Goal: Task Accomplishment & Management: Manage account settings

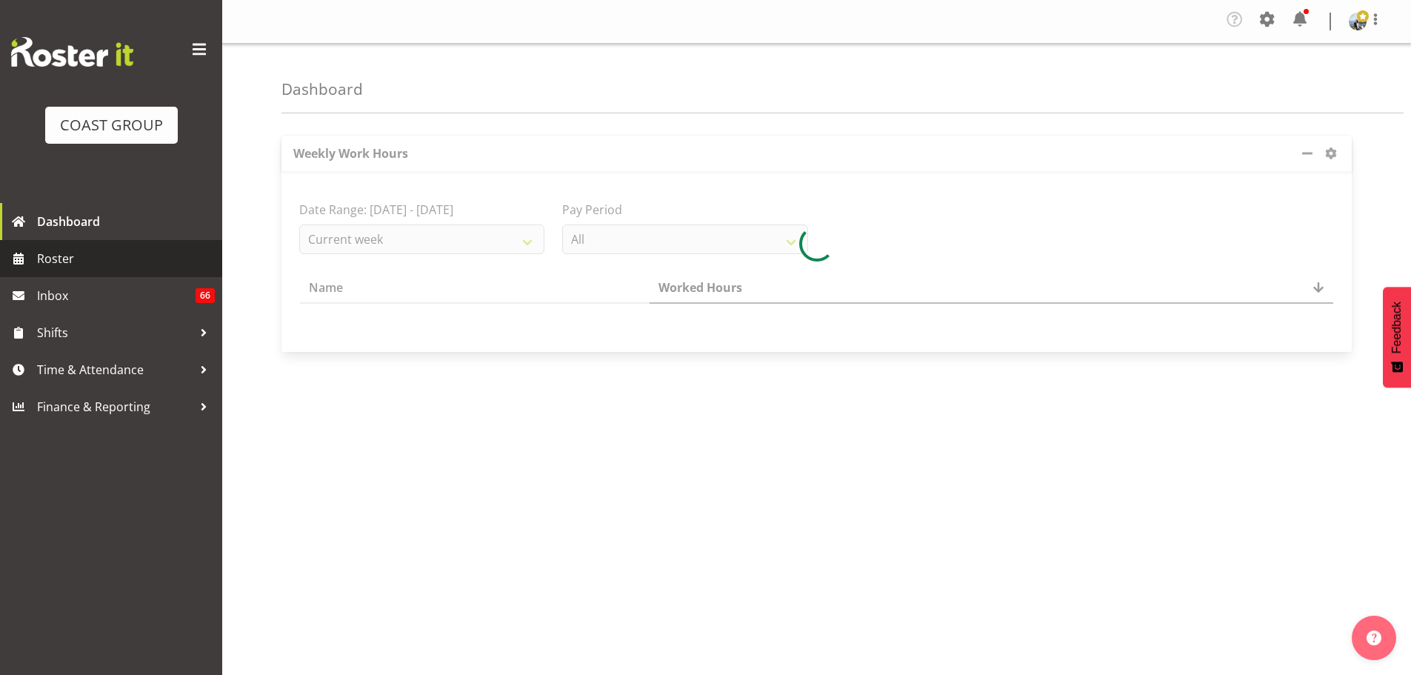
click at [89, 258] on span "Roster" at bounding box center [126, 258] width 178 height 22
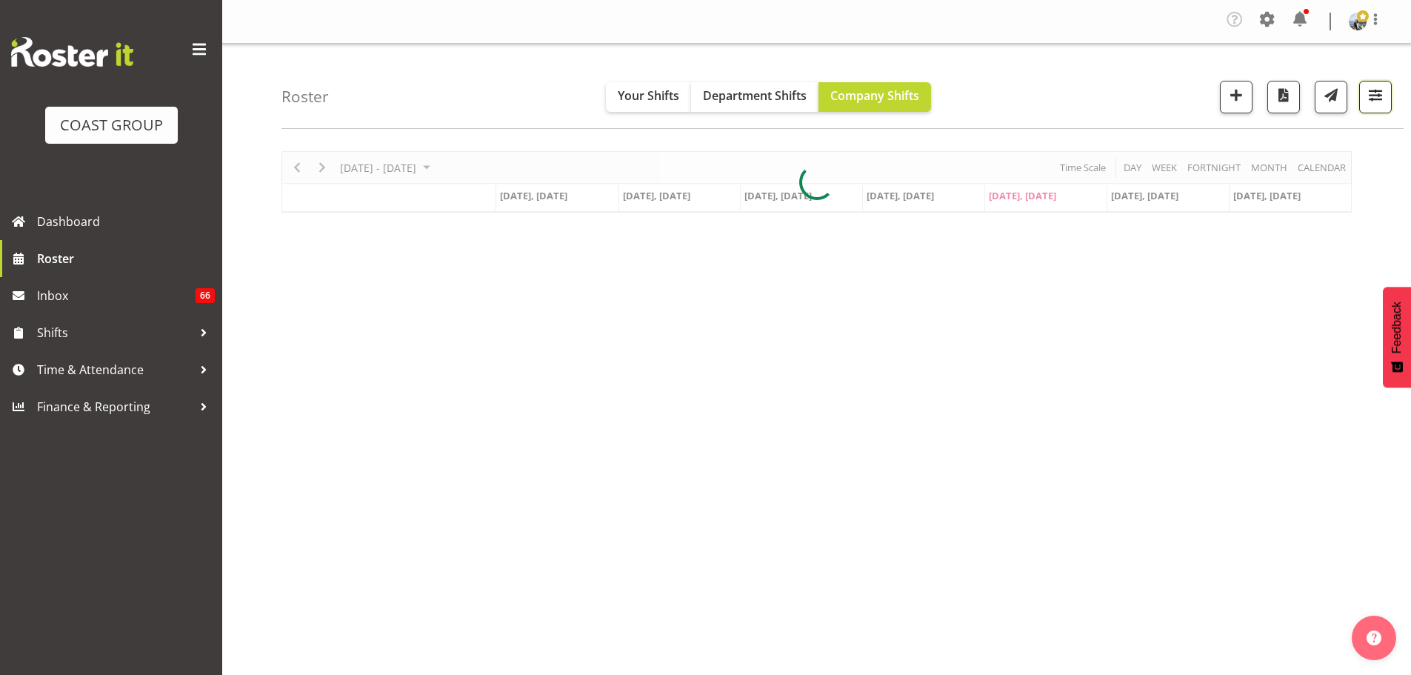
click at [1366, 106] on button "button" at bounding box center [1375, 97] width 33 height 33
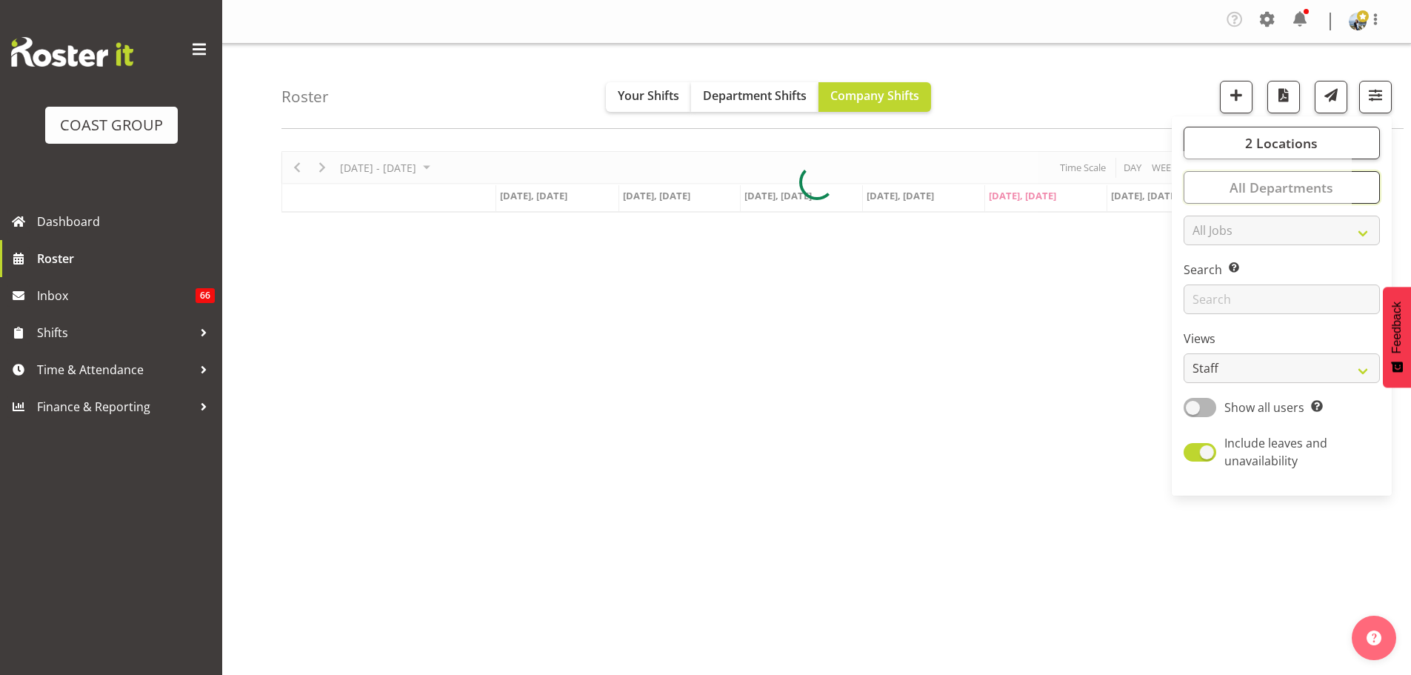
click at [1368, 183] on button "All Departments" at bounding box center [1281, 187] width 196 height 33
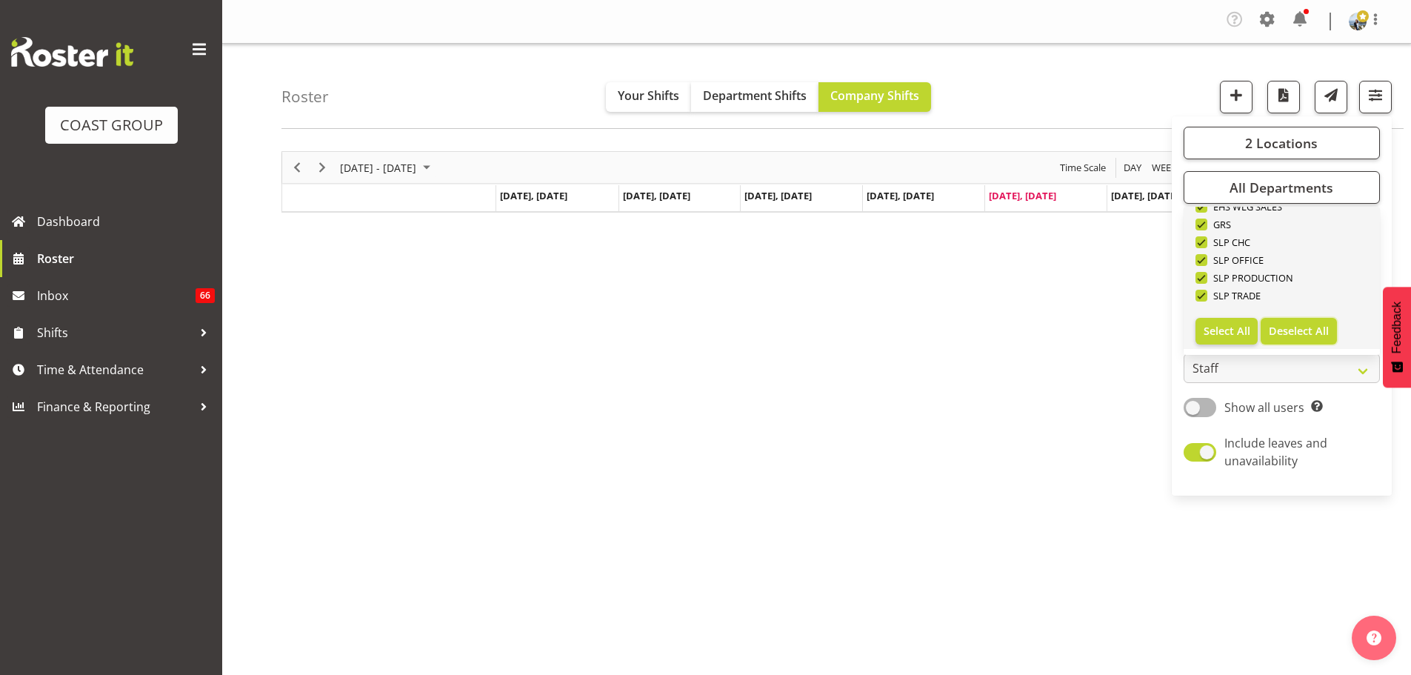
click at [1318, 334] on span "Deselect All" at bounding box center [1298, 331] width 60 height 14
checkbox input "false"
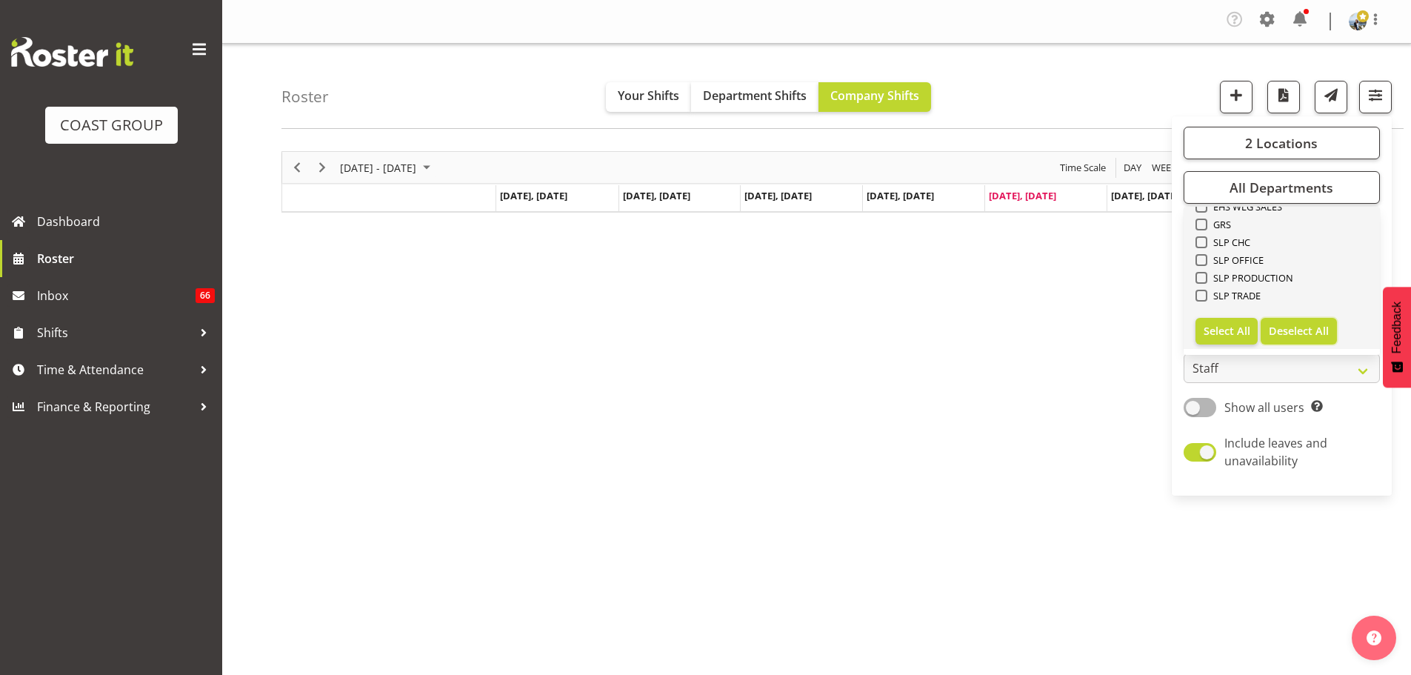
checkbox input "false"
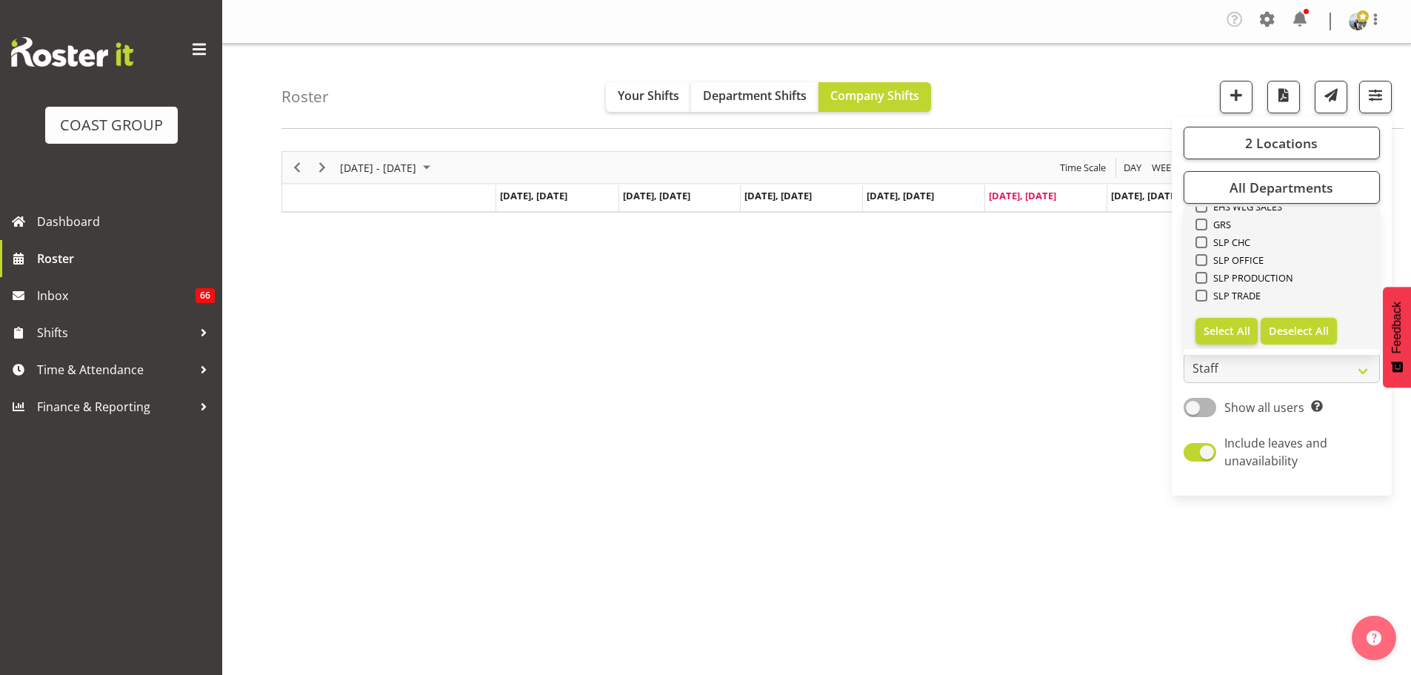
checkbox input "false"
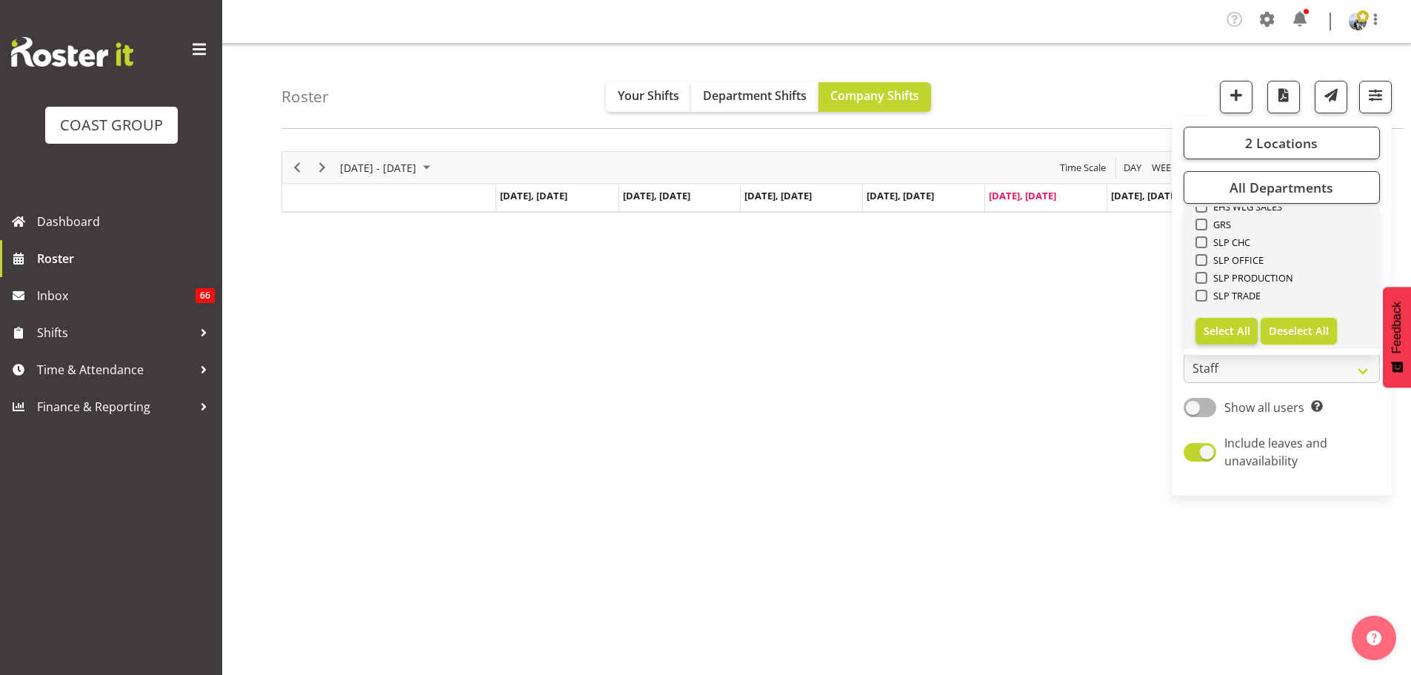
checkbox input "false"
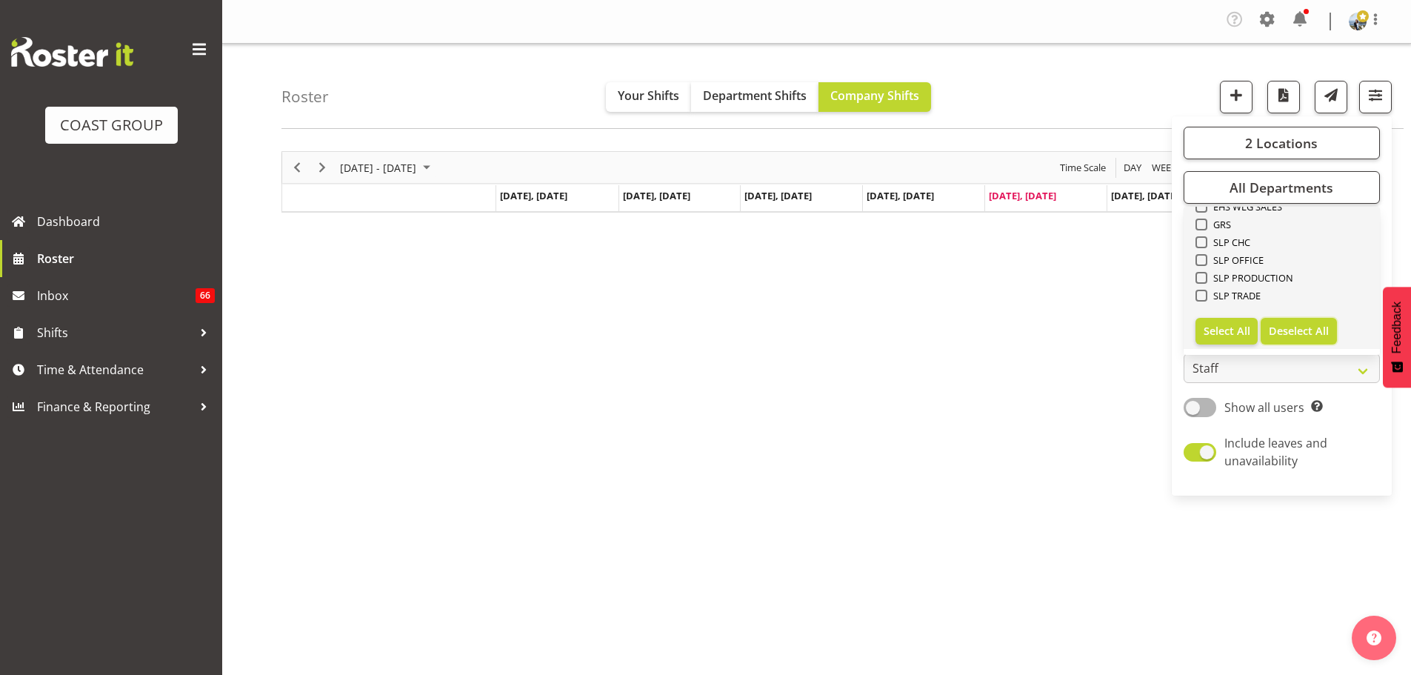
checkbox input "false"
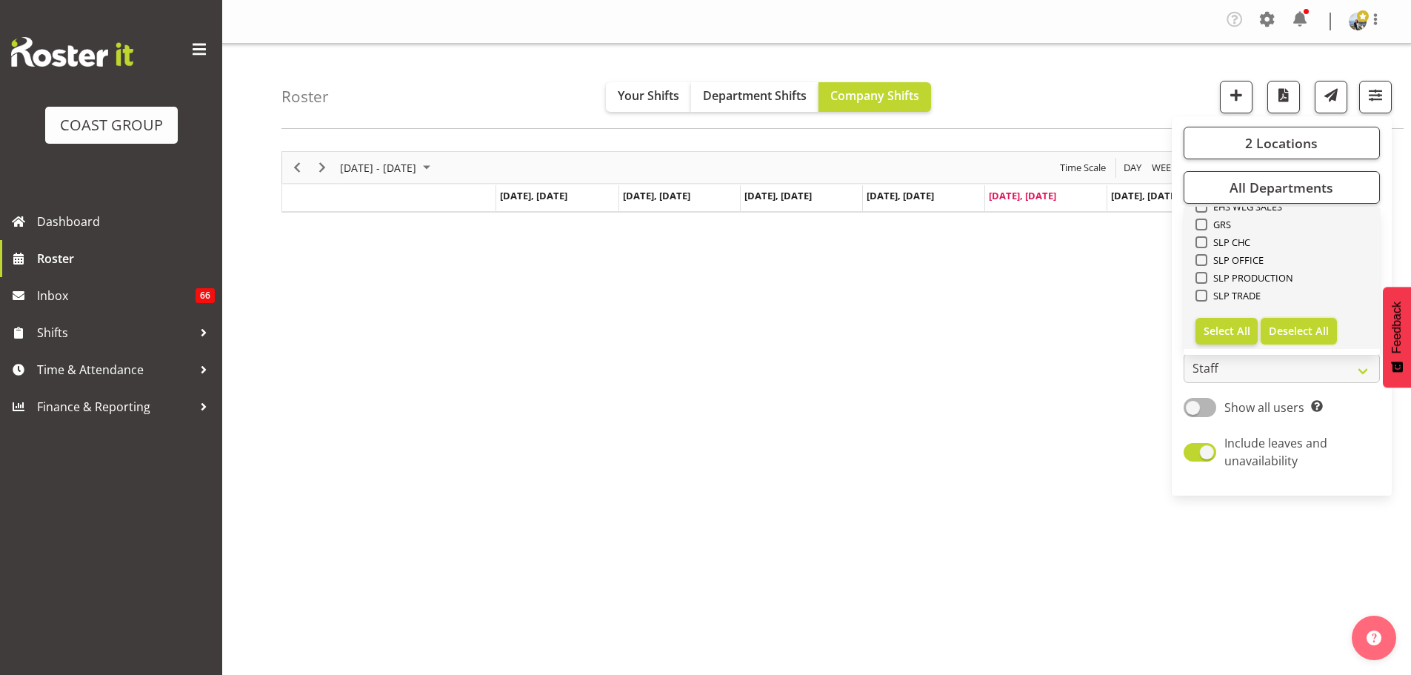
checkbox input "false"
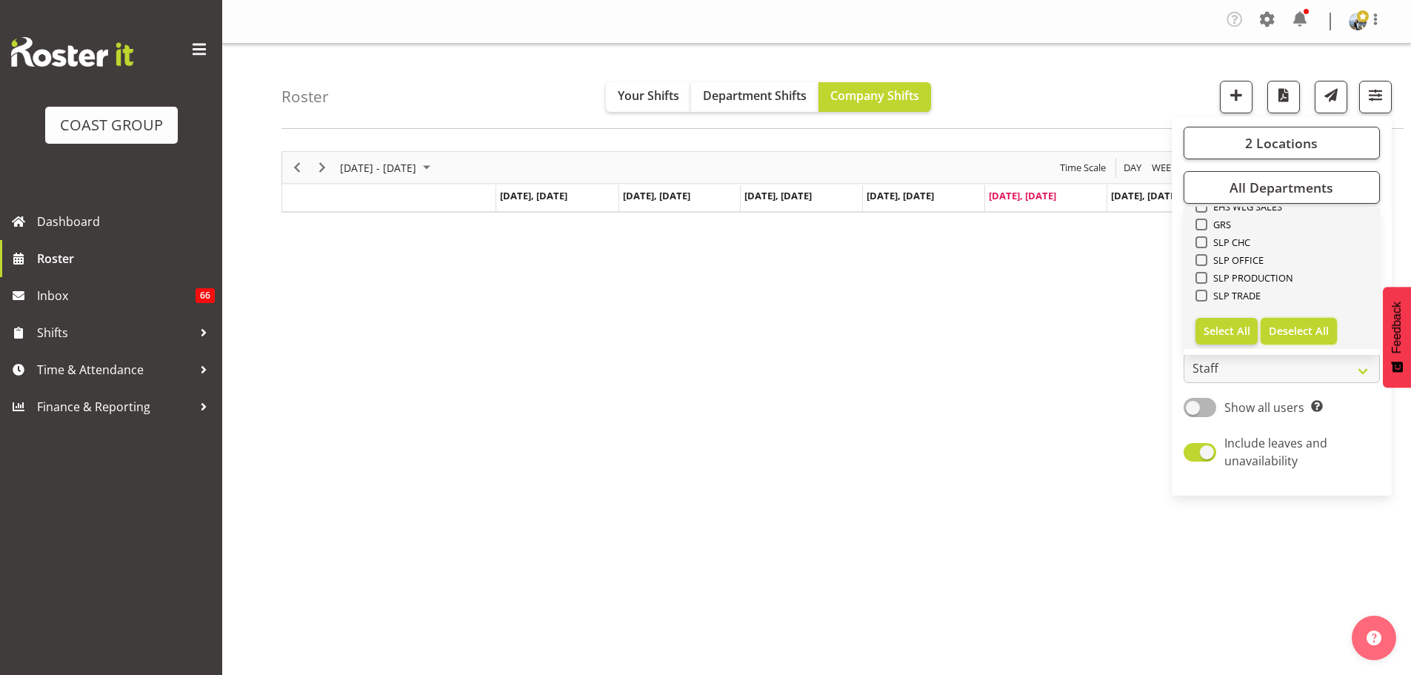
checkbox input "false"
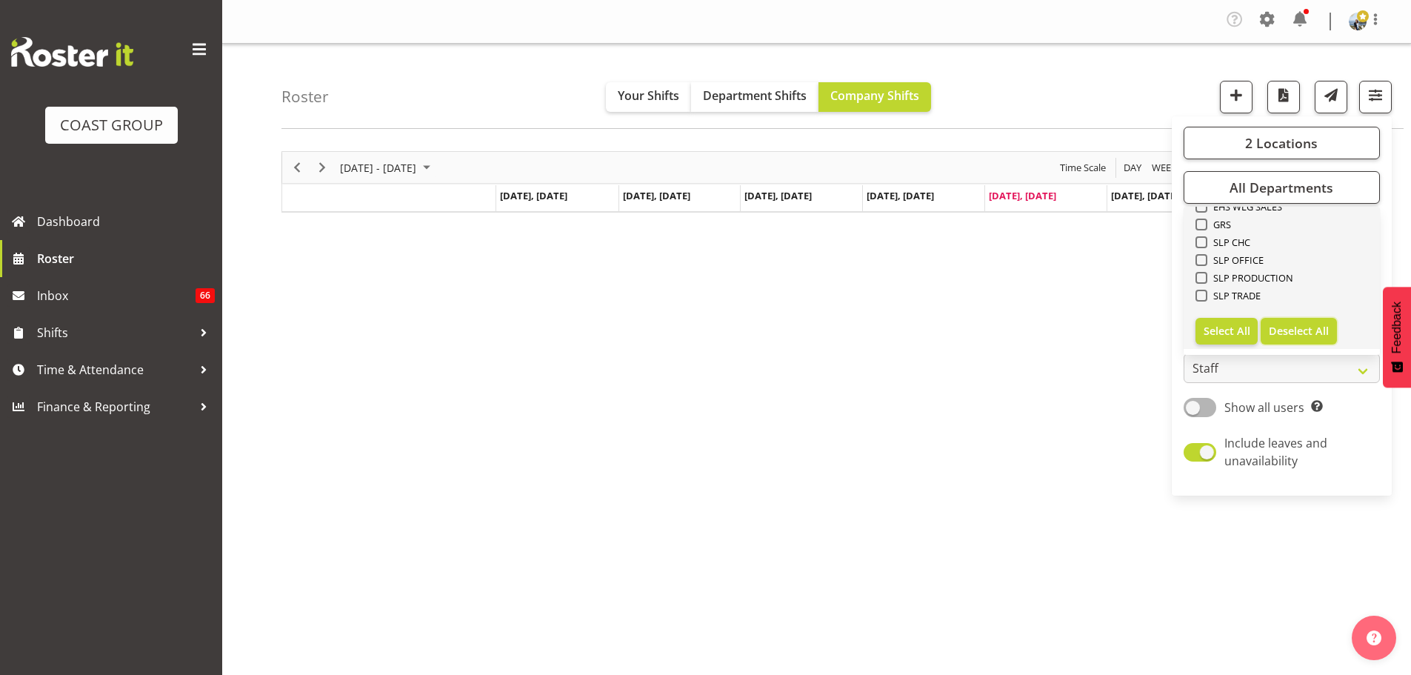
checkbox input "false"
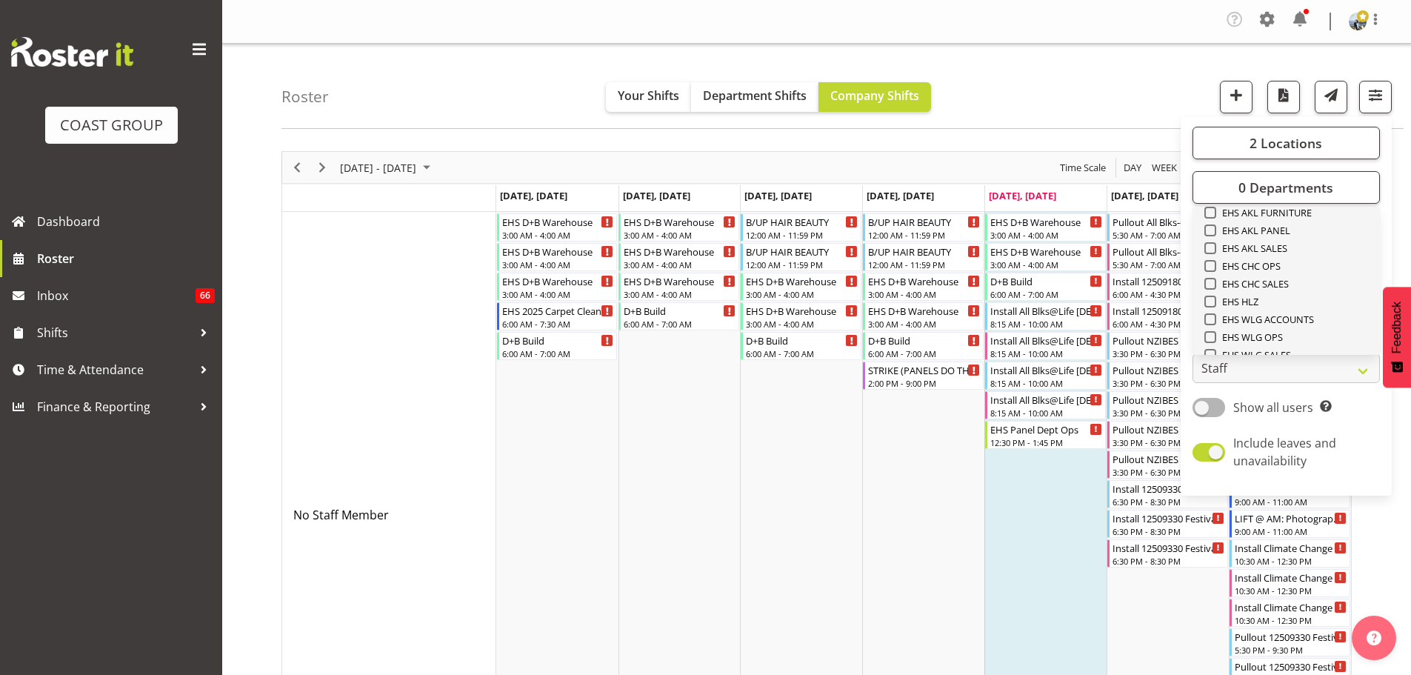
scroll to position [347, 0]
click at [1284, 232] on span "EHS AKL CARPET" at bounding box center [1255, 233] width 79 height 12
click at [1214, 232] on input "EHS AKL CARPET" at bounding box center [1209, 234] width 10 height 10
checkbox input "true"
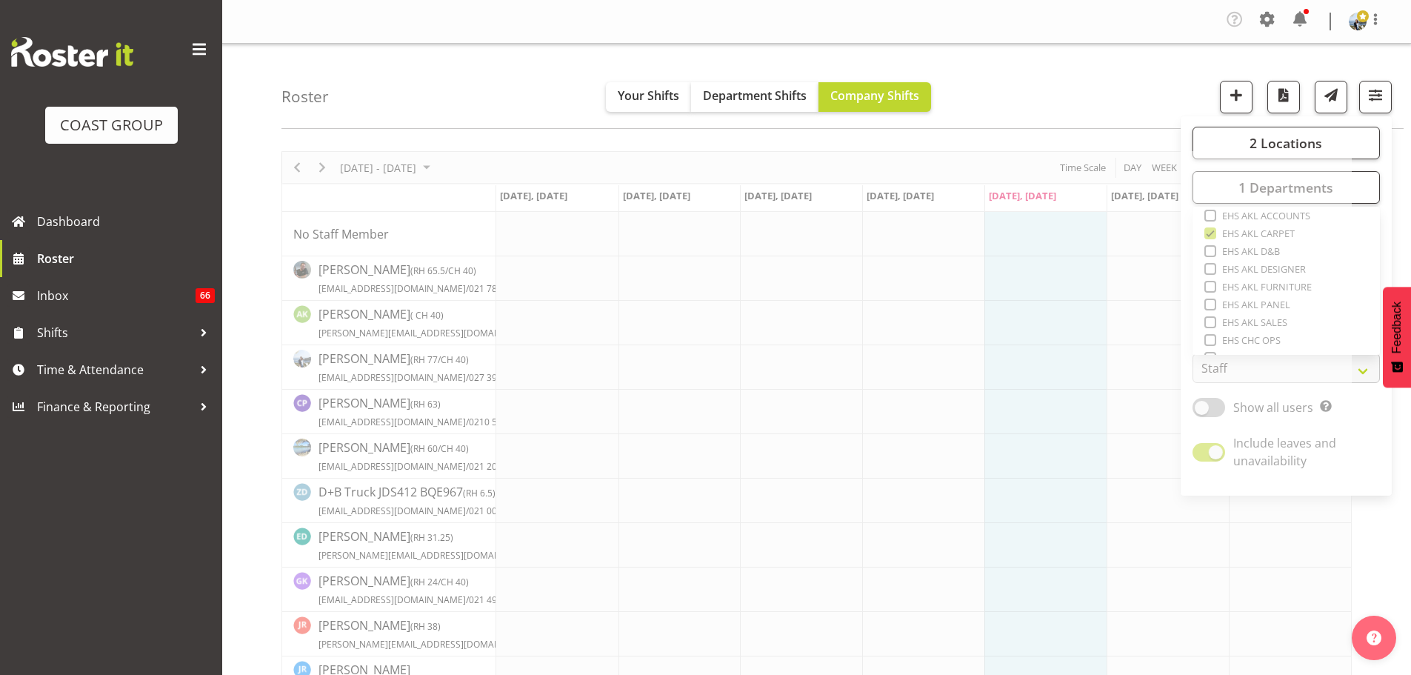
click at [1103, 70] on div "Roster Your Shifts Department Shifts Company Shifts 2 Locations Clear CARLTON E…" at bounding box center [842, 86] width 1122 height 85
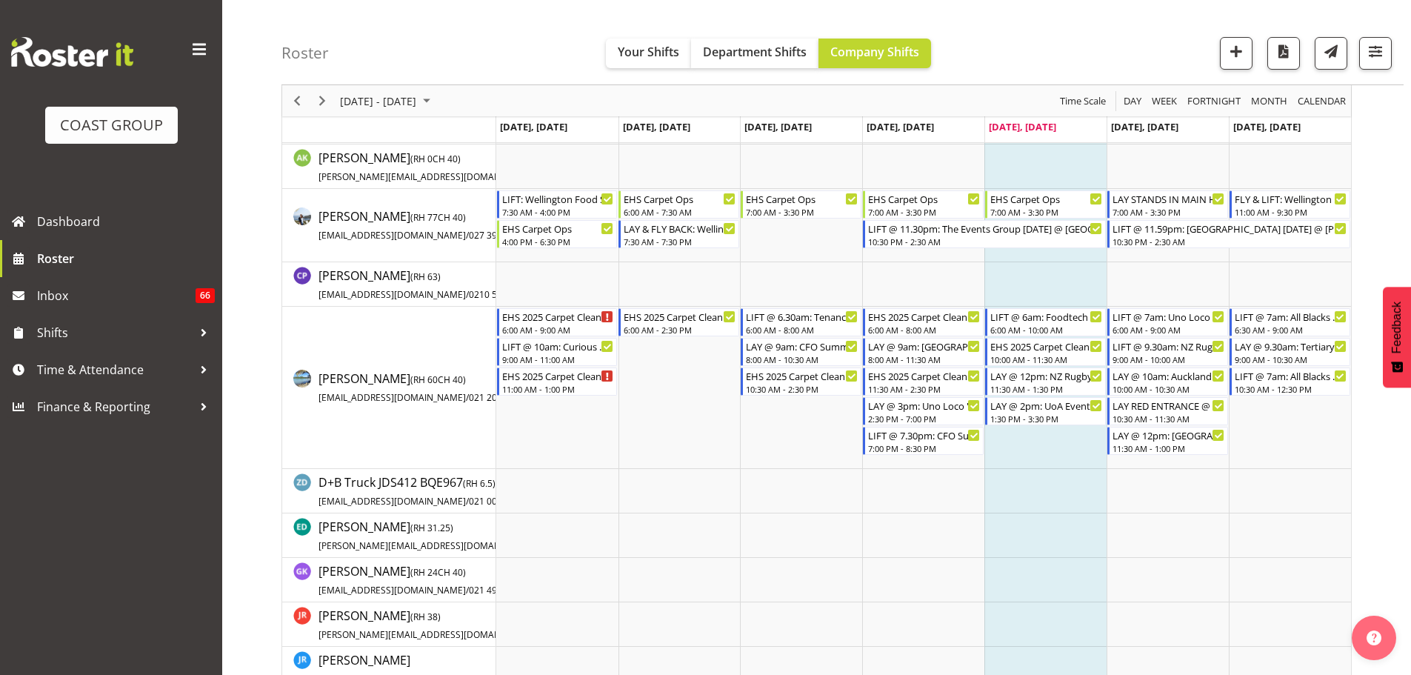
scroll to position [232, 0]
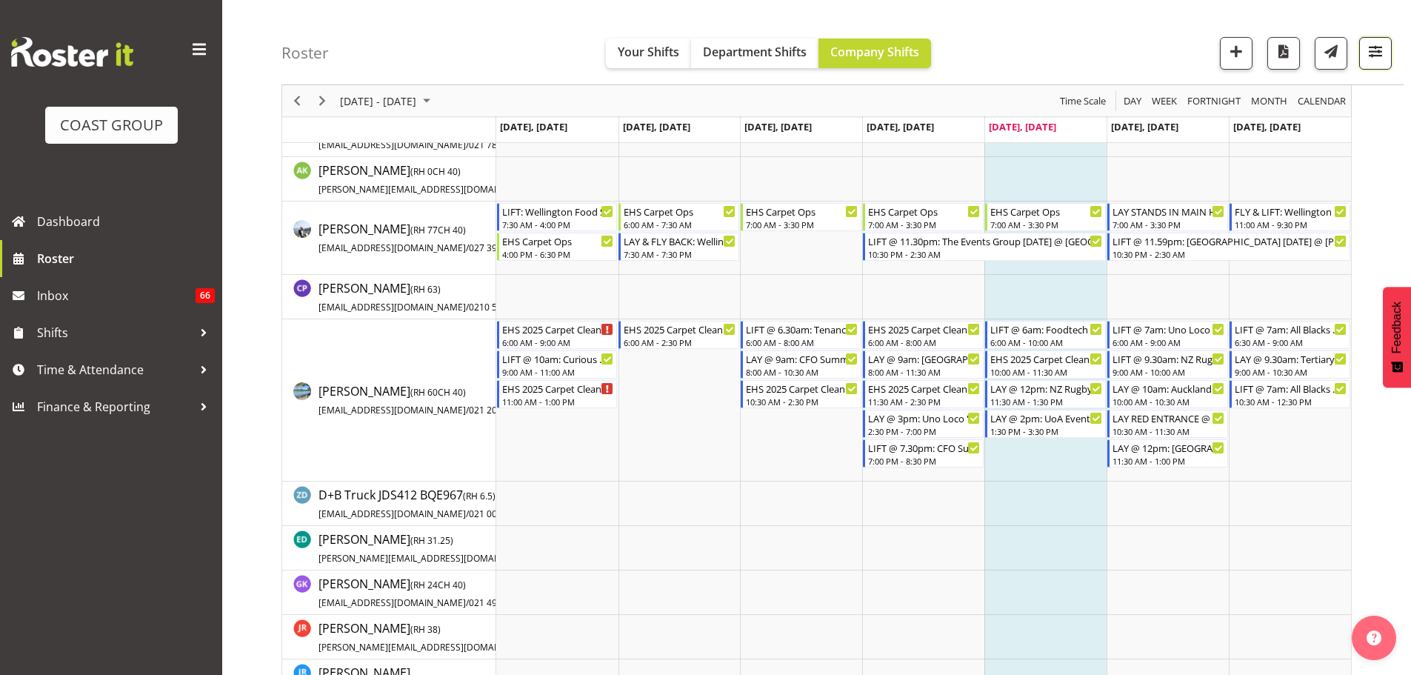
click at [1382, 47] on span "button" at bounding box center [1374, 50] width 19 height 19
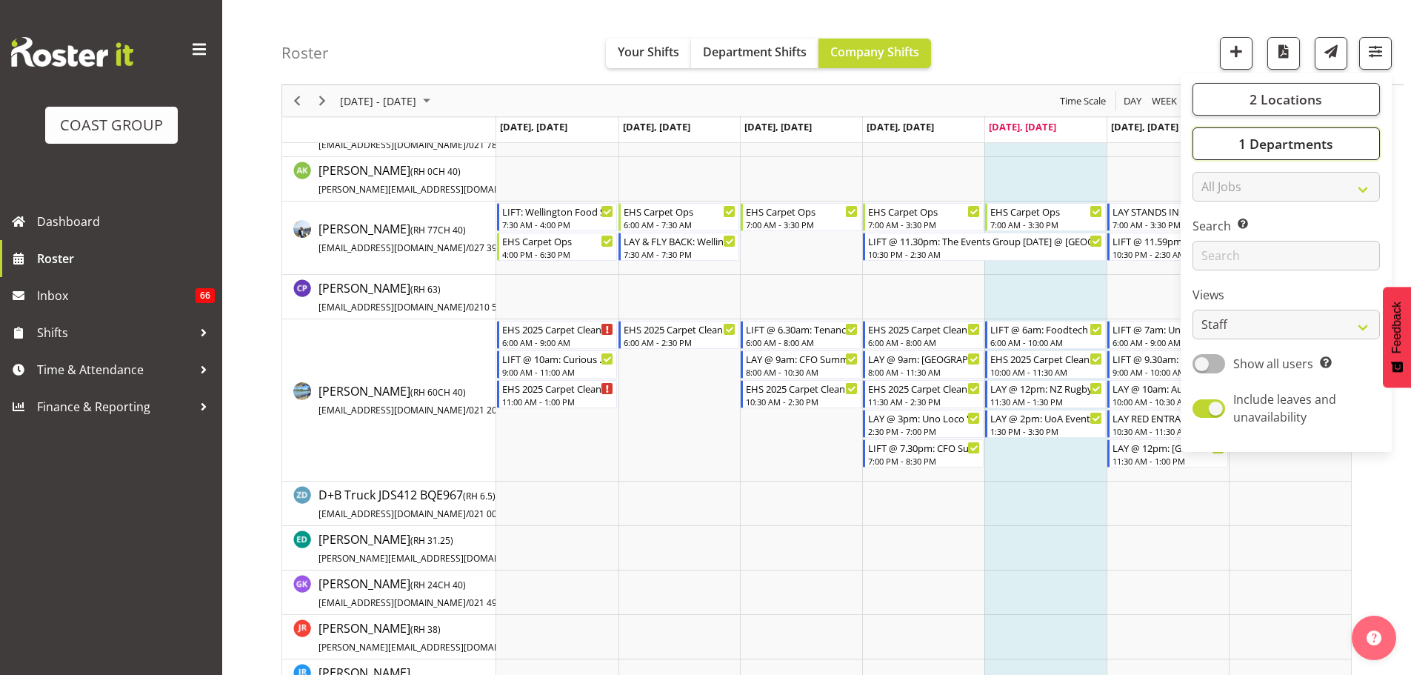
click at [1354, 137] on button "1 Departments" at bounding box center [1285, 143] width 187 height 33
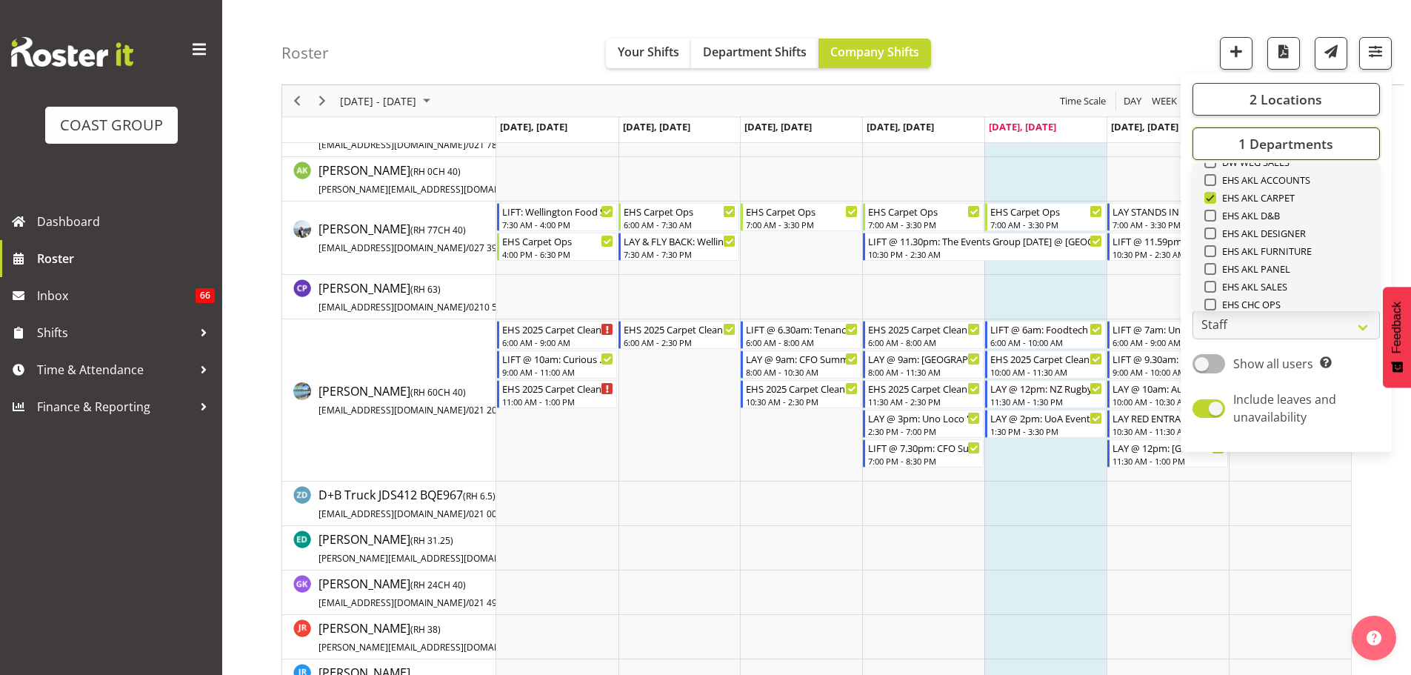
scroll to position [347, 0]
click at [1279, 259] on span "EHS AKL PANEL" at bounding box center [1253, 261] width 75 height 12
click at [1214, 259] on input "EHS AKL PANEL" at bounding box center [1209, 261] width 10 height 10
checkbox input "true"
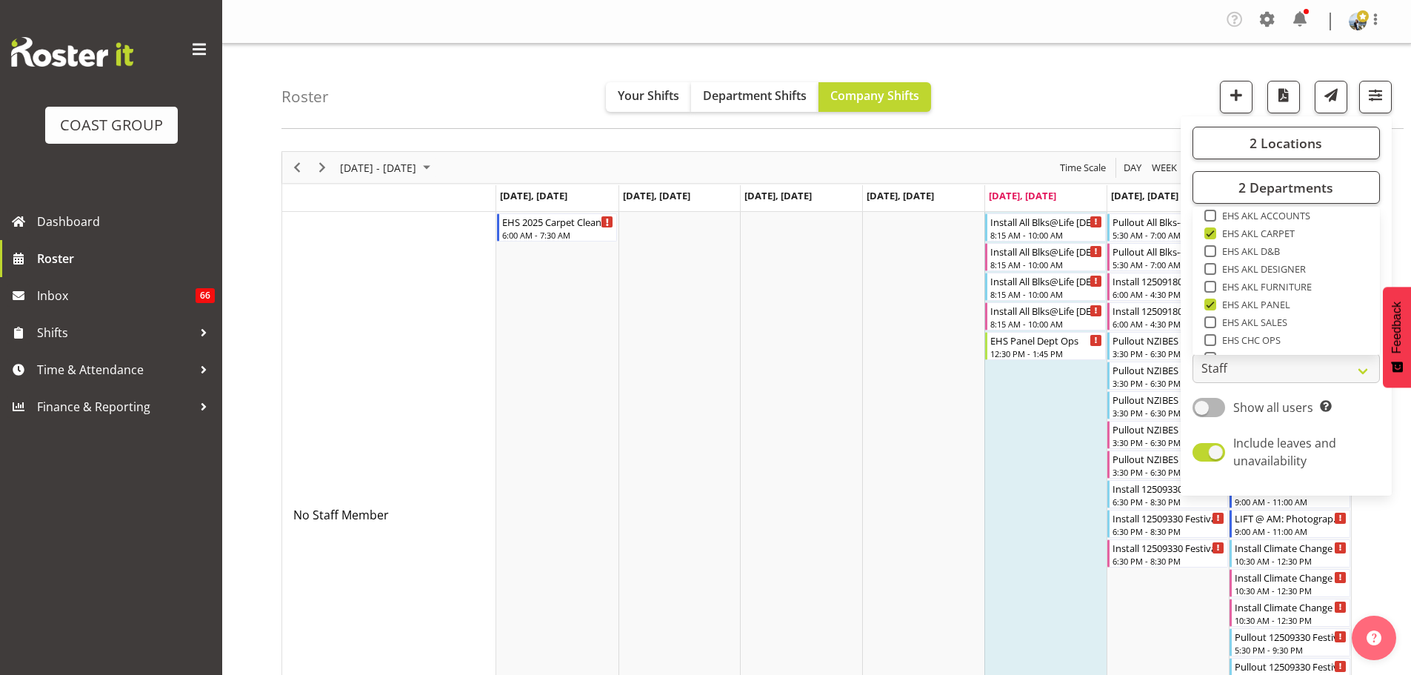
click at [1062, 90] on div "Roster Your Shifts Department Shifts Company Shifts 2 Locations Clear CARLTON E…" at bounding box center [842, 86] width 1122 height 85
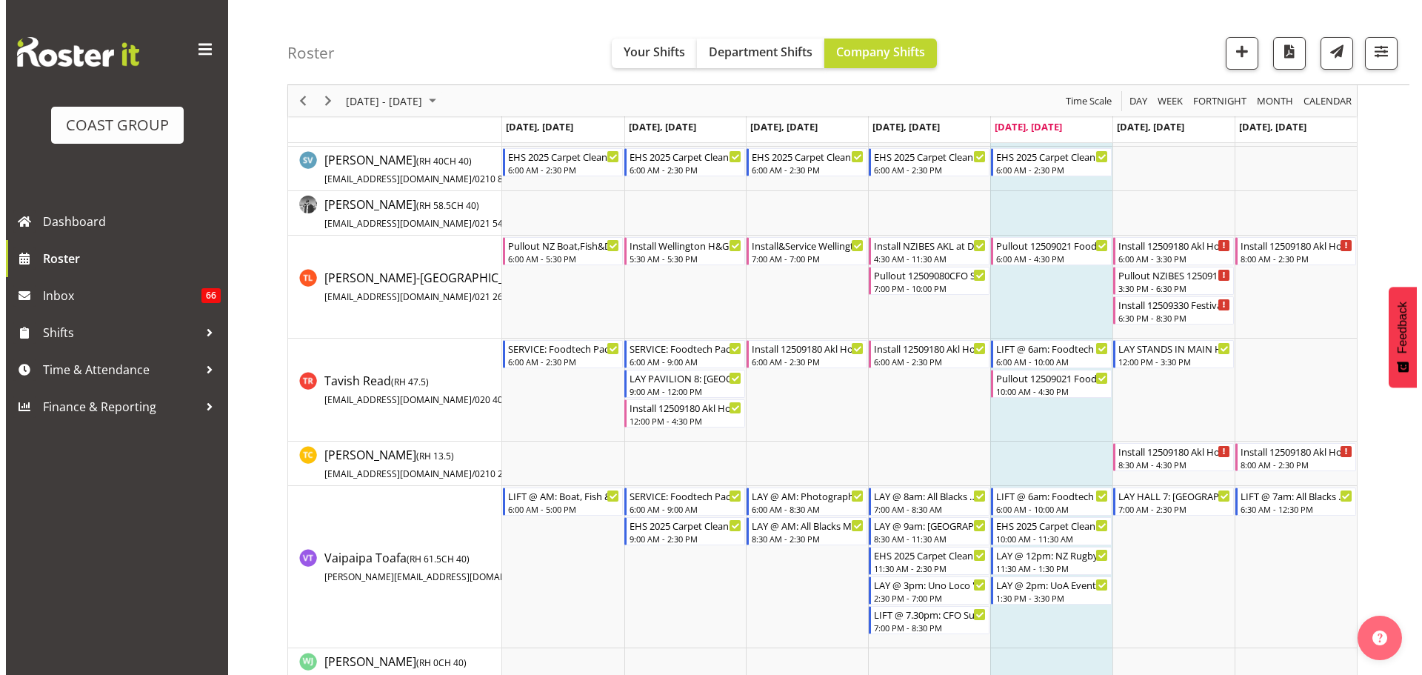
scroll to position [3371, 0]
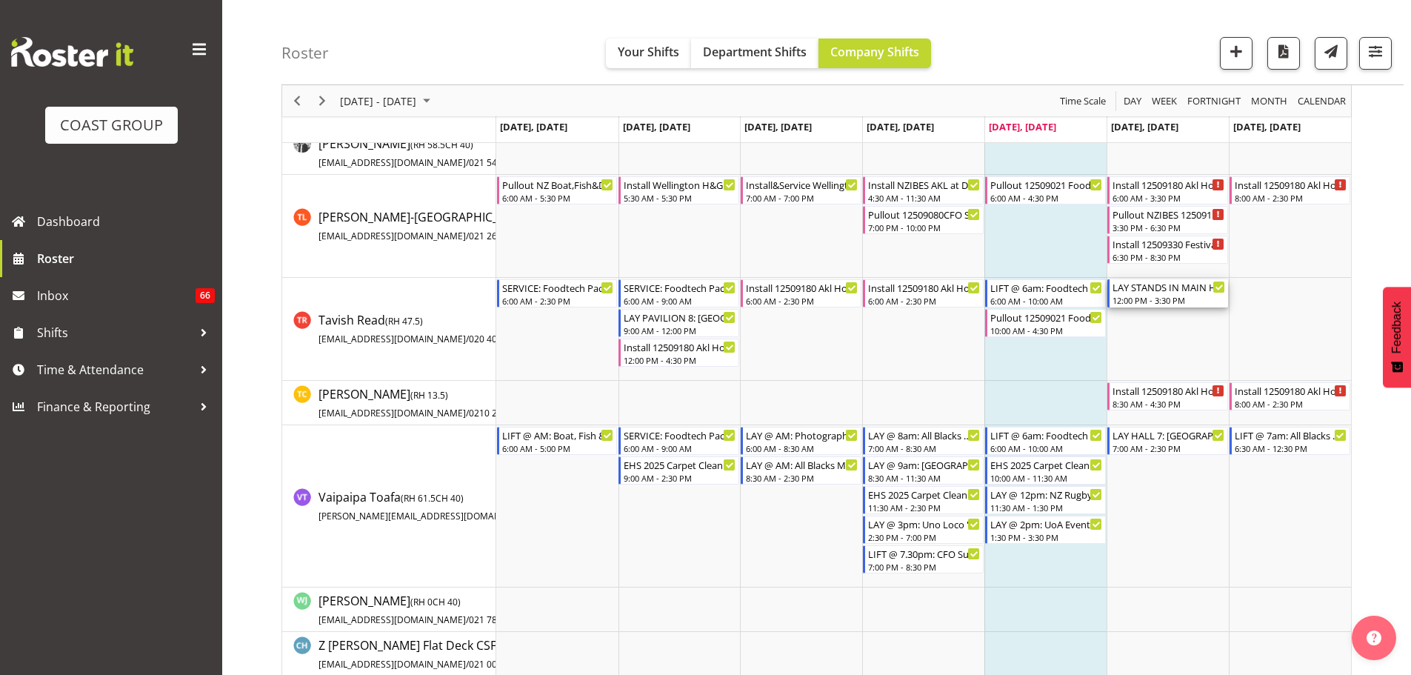
click at [1170, 298] on div "12:00 PM - 3:30 PM" at bounding box center [1168, 300] width 113 height 12
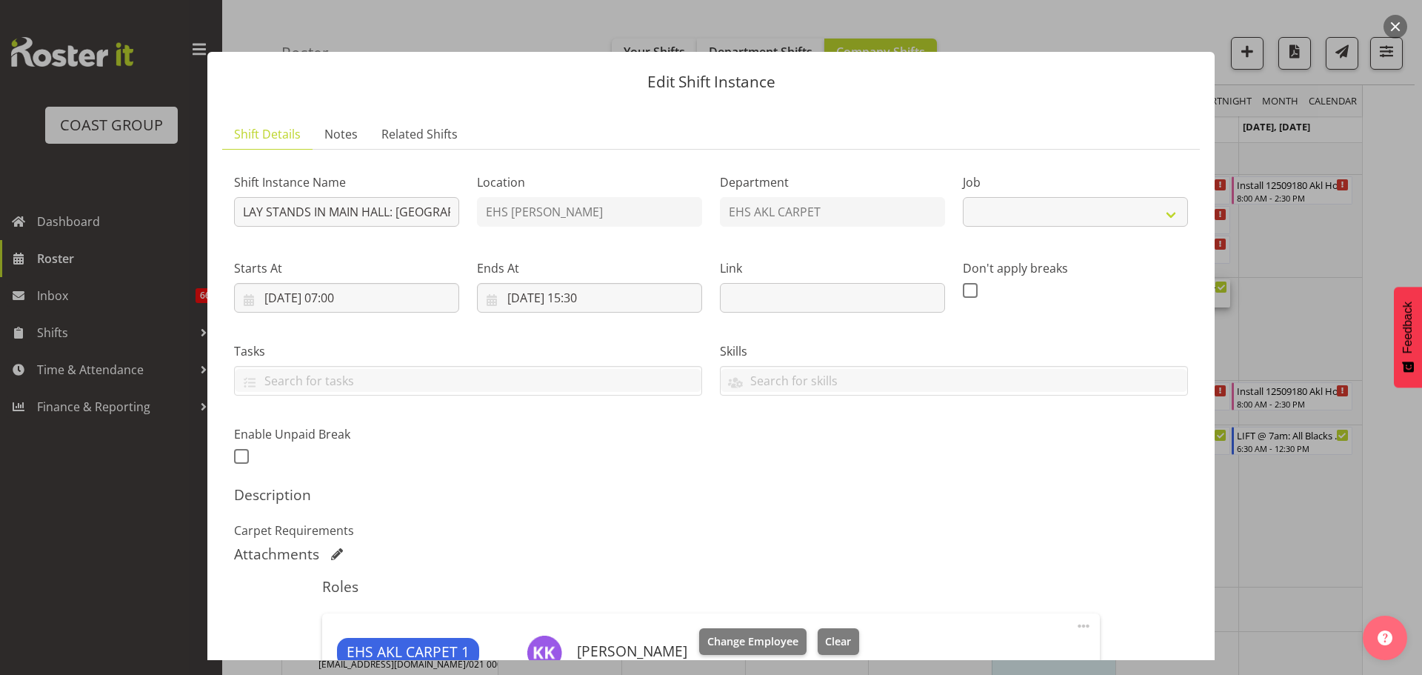
select select "9932"
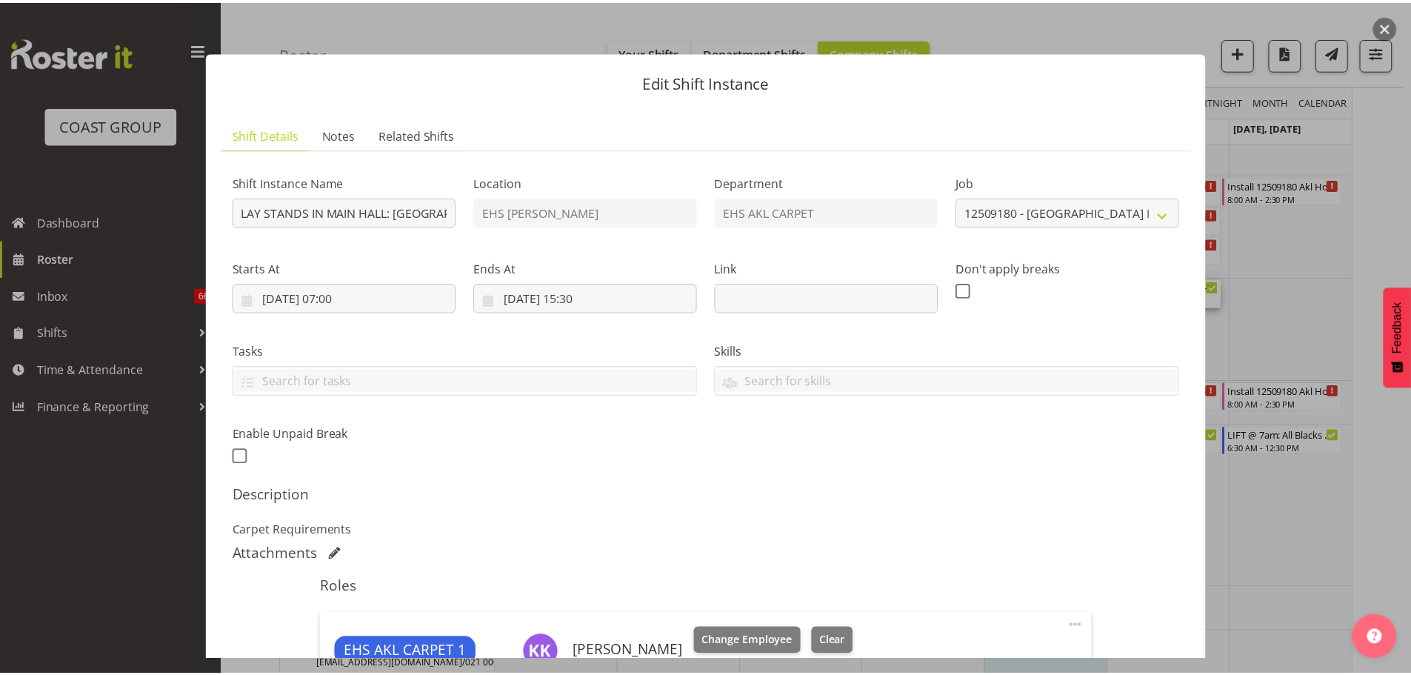
scroll to position [370, 0]
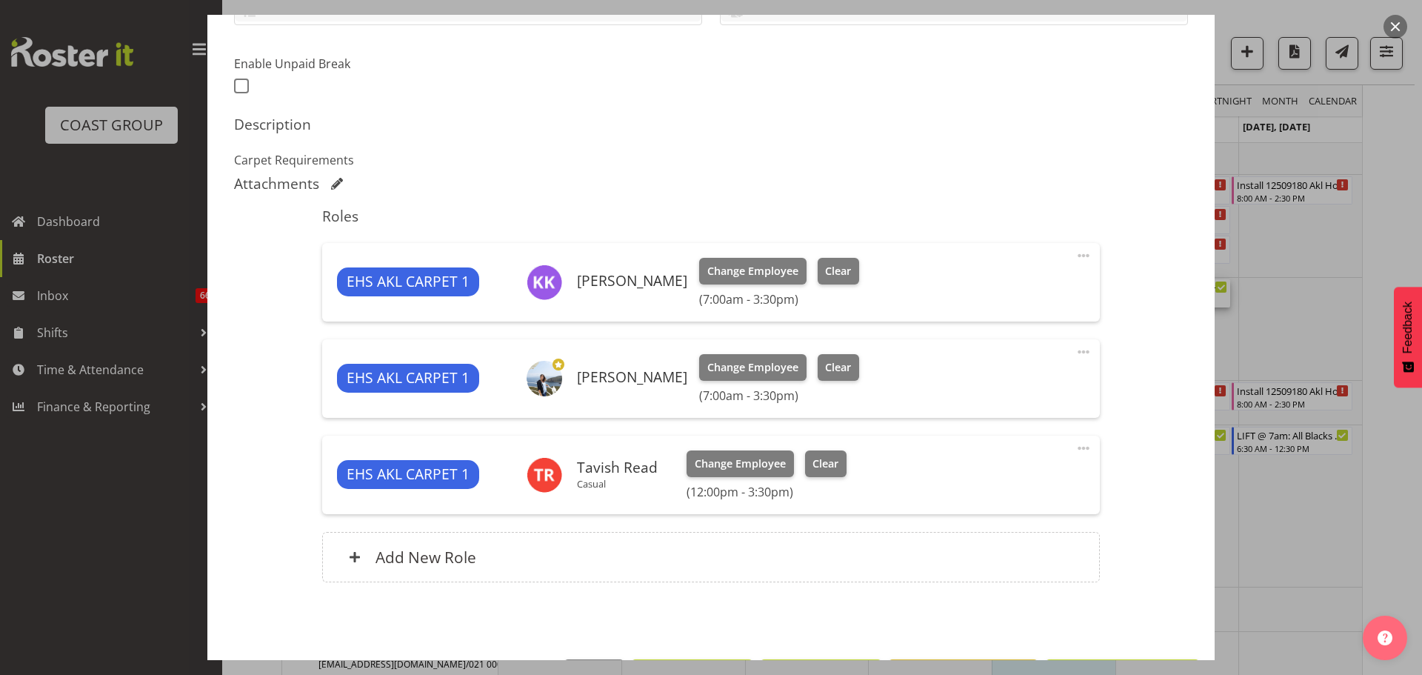
click at [1074, 450] on span at bounding box center [1083, 448] width 18 height 18
click at [966, 477] on link "Edit" at bounding box center [1021, 483] width 142 height 27
select select "8"
select select "2025"
select select "12"
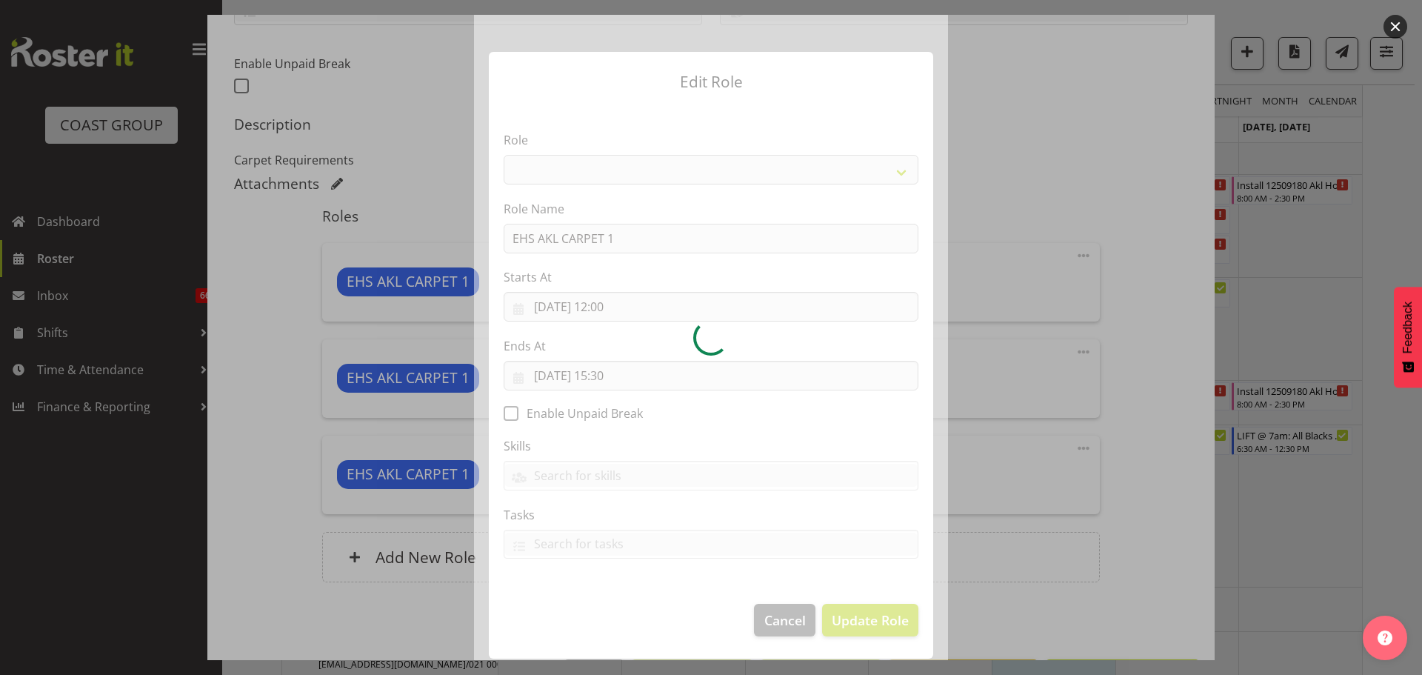
select select "190"
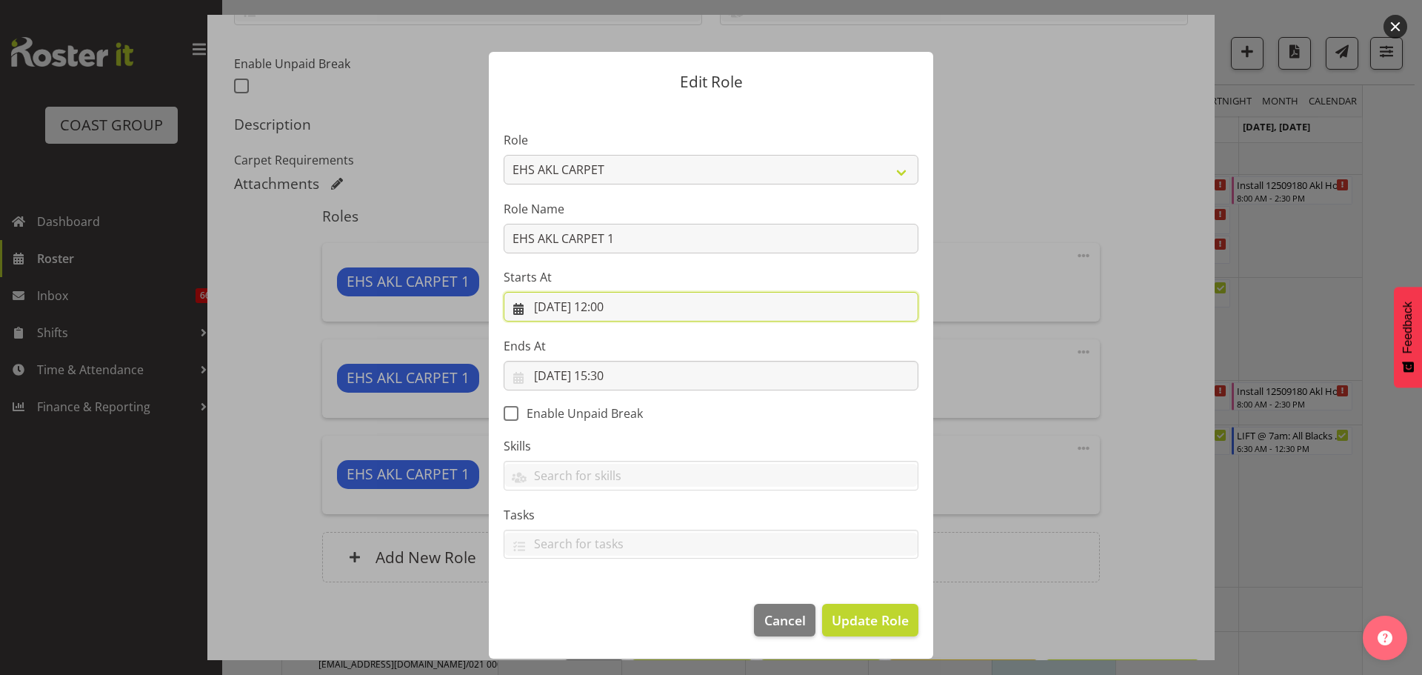
click at [629, 310] on input "06/09/2025, 12:00" at bounding box center [710, 307] width 415 height 30
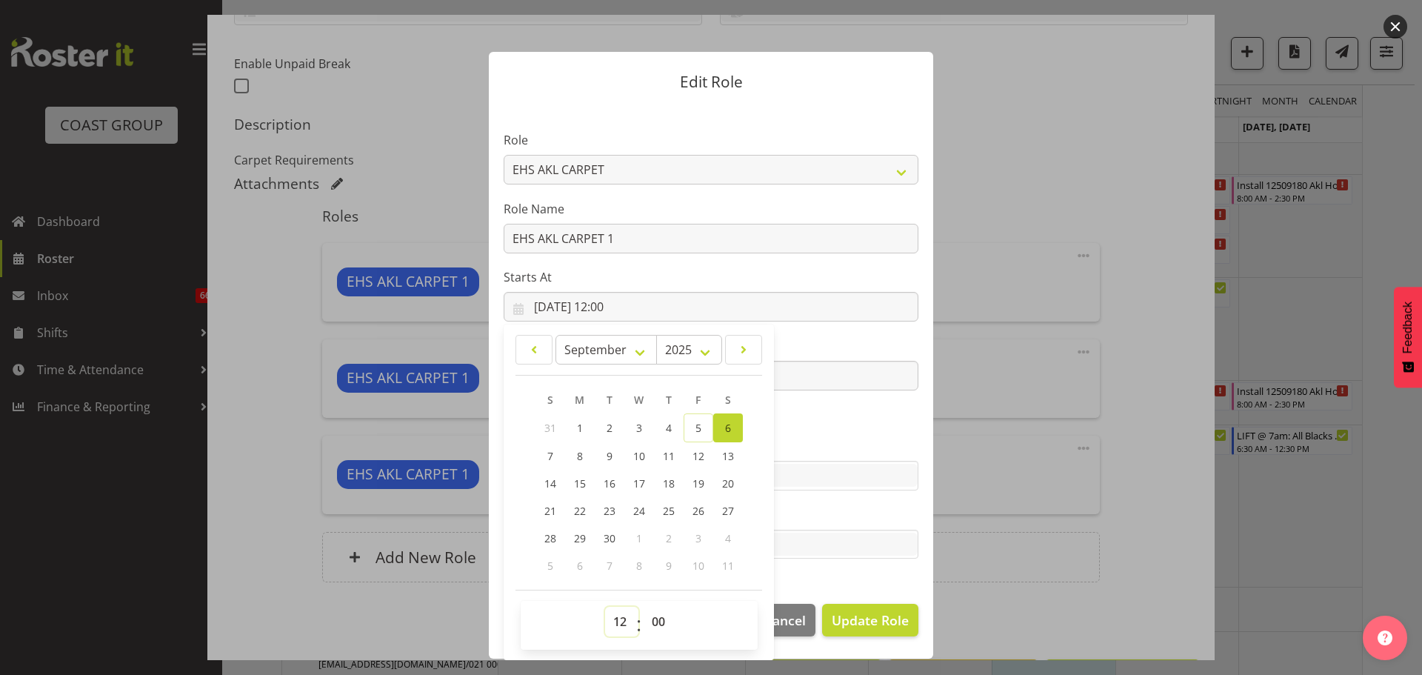
click at [605, 609] on select "00 01 02 03 04 05 06 07 08 09 10 11 12 13 14 15 16 17 18 19 20 21 22 23" at bounding box center [621, 621] width 33 height 30
select select "6"
click at [605, 606] on select "00 01 02 03 04 05 06 07 08 09 10 11 12 13 14 15 16 17 18 19 20 21 22 23" at bounding box center [621, 621] width 33 height 30
type input "06/09/2025, 06:00"
click at [897, 634] on button "Update Role" at bounding box center [870, 619] width 96 height 33
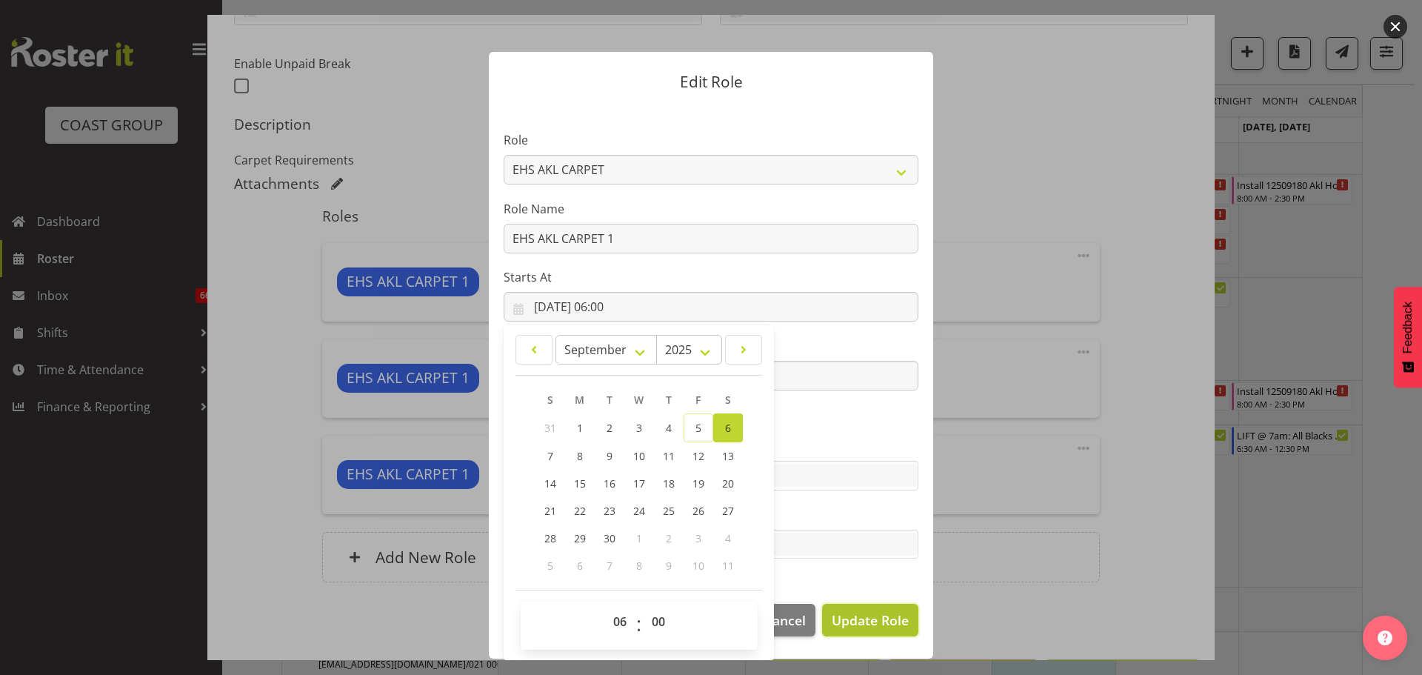
select select
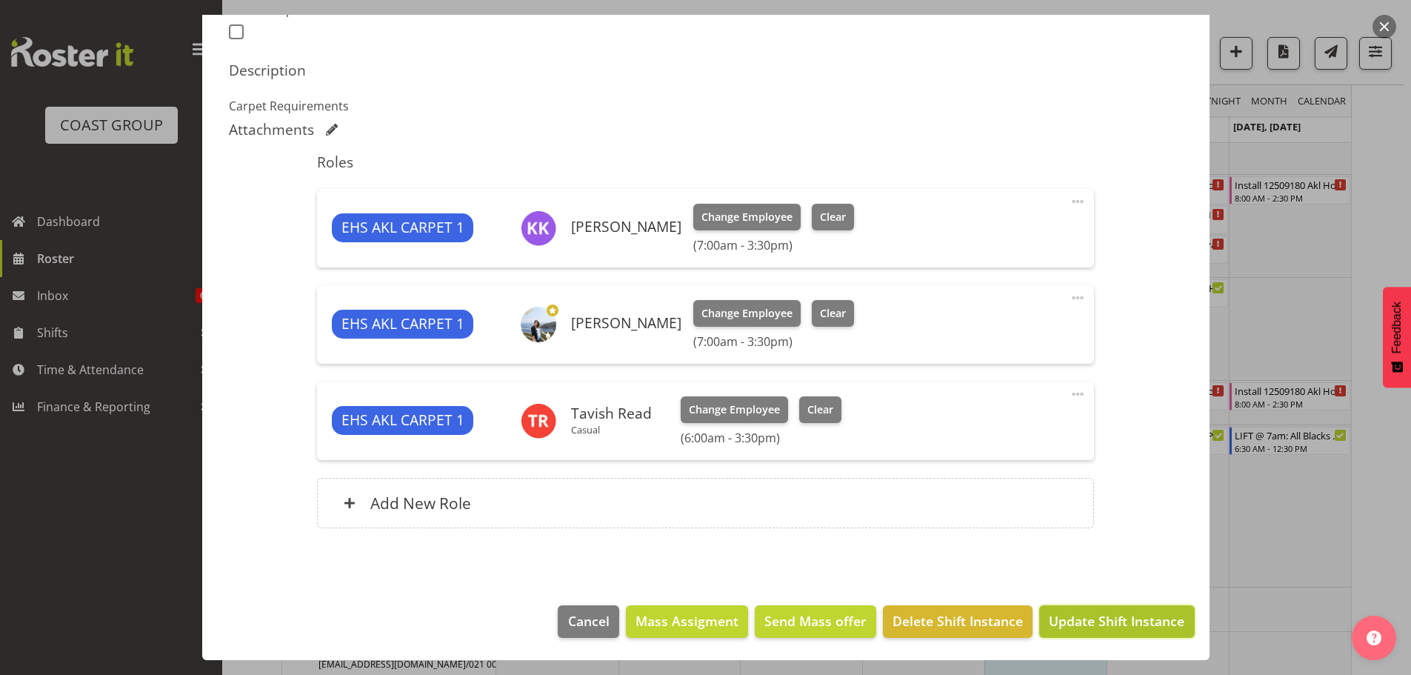
click at [1152, 625] on span "Update Shift Instance" at bounding box center [1116, 620] width 136 height 19
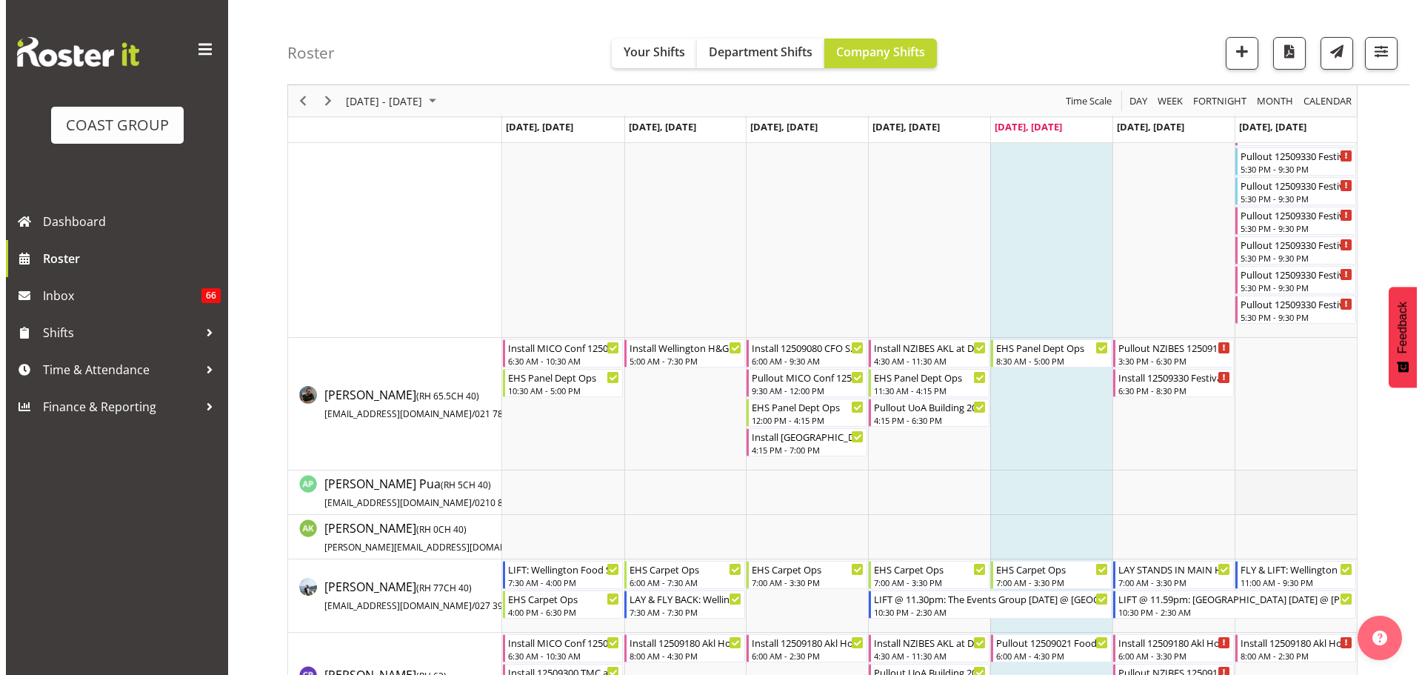
scroll to position [889, 0]
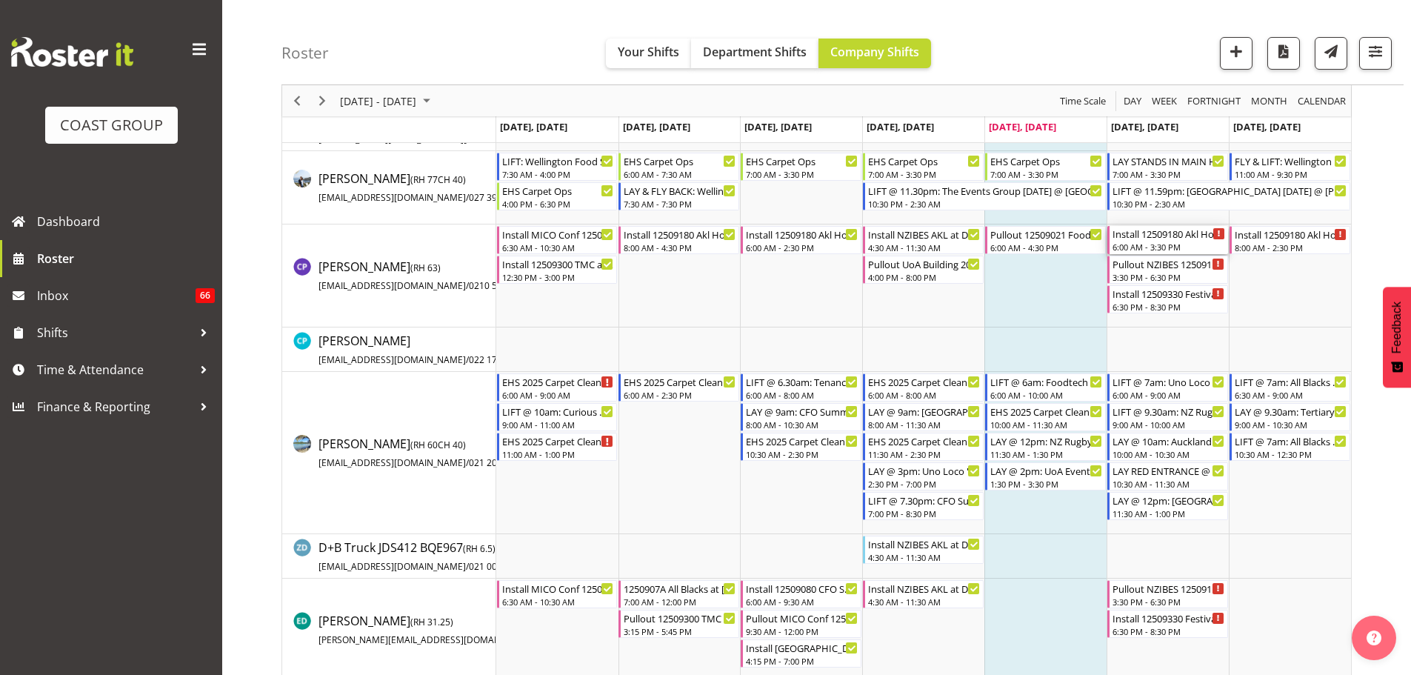
click at [1191, 238] on div "Install 12509180 Akl Home Show." at bounding box center [1168, 233] width 113 height 15
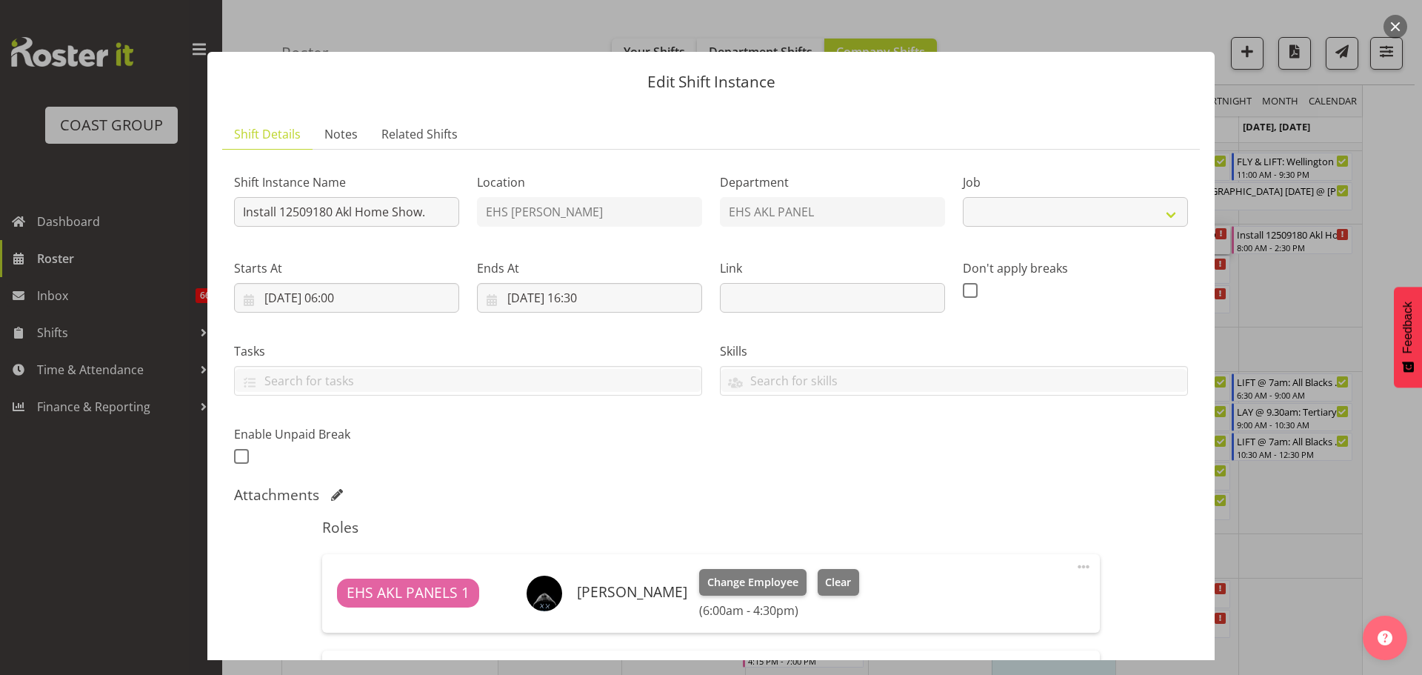
scroll to position [444, 0]
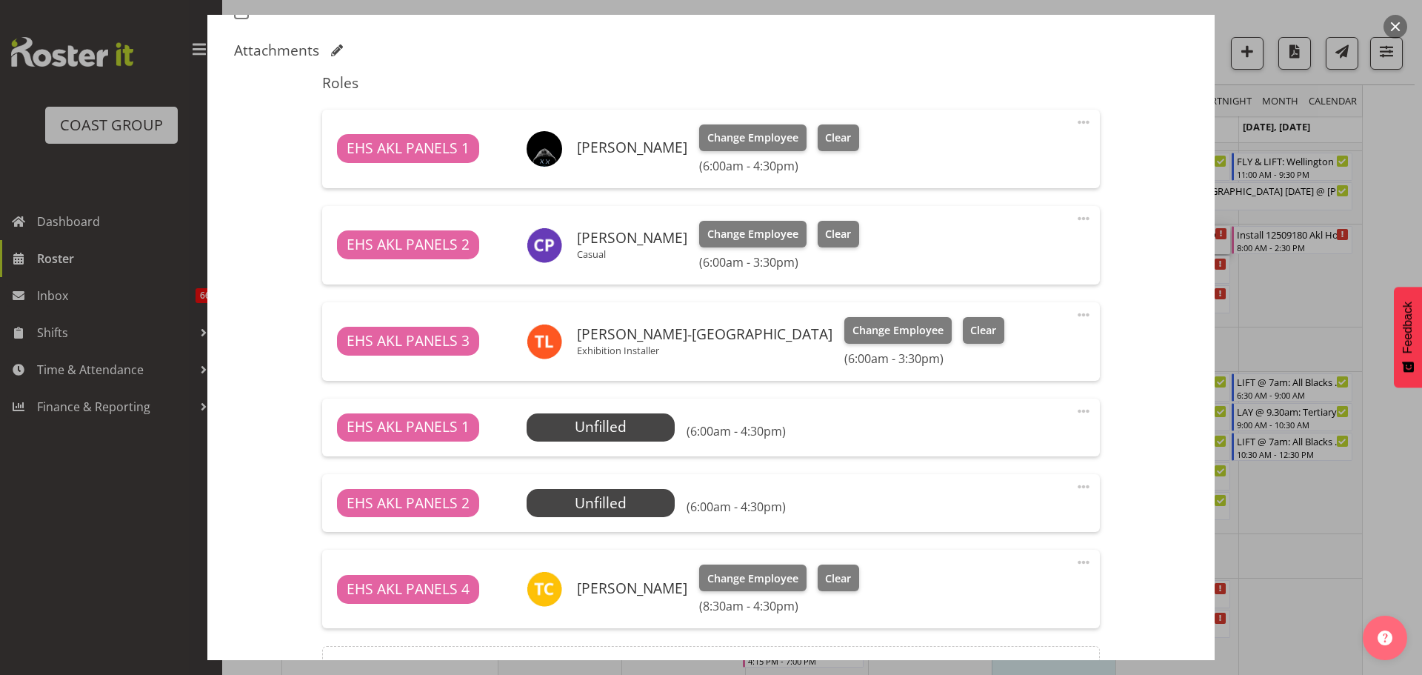
select select "9932"
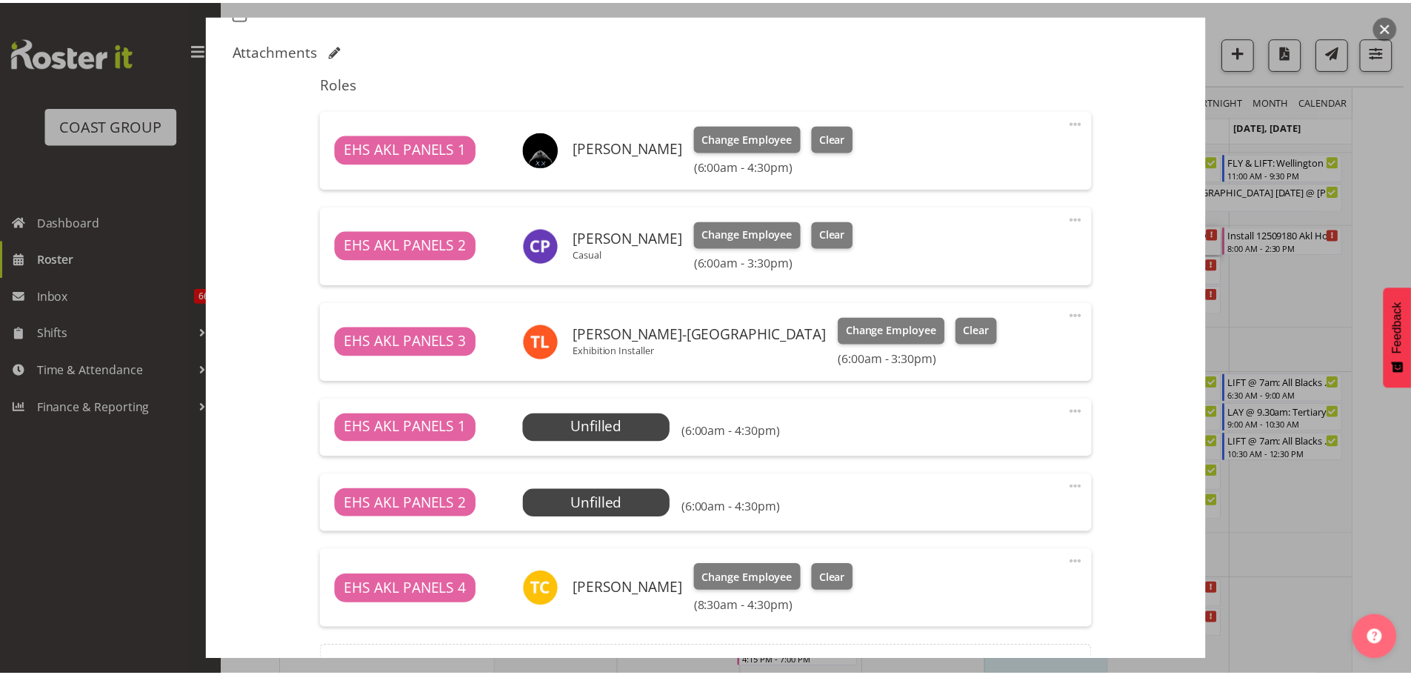
scroll to position [518, 0]
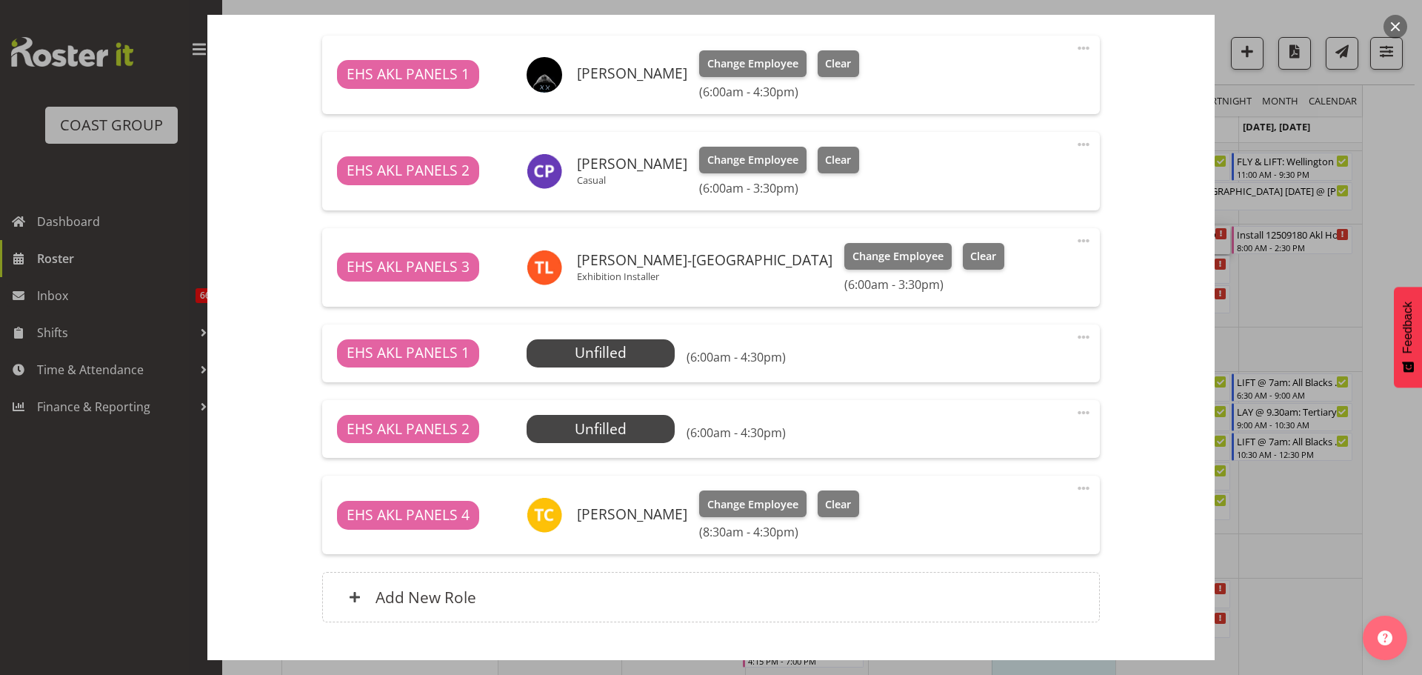
click at [1387, 508] on div at bounding box center [711, 337] width 1422 height 675
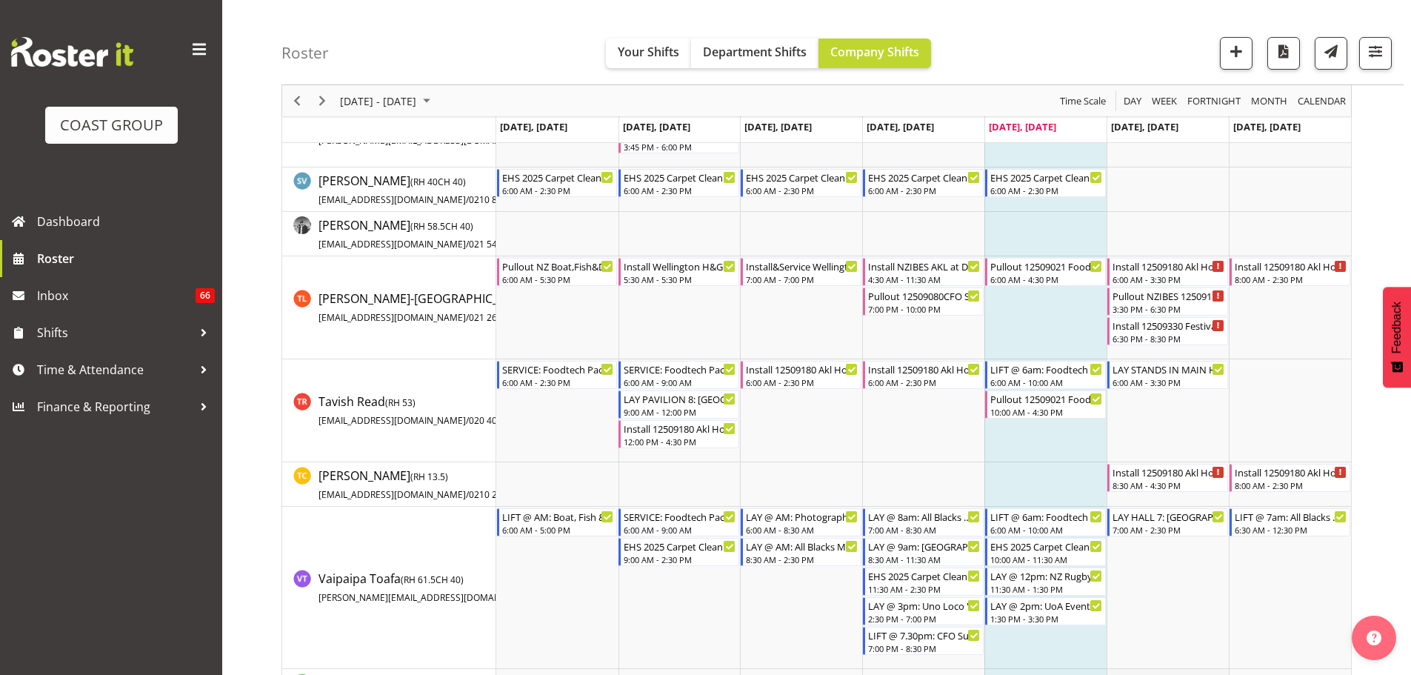
scroll to position [3258, 0]
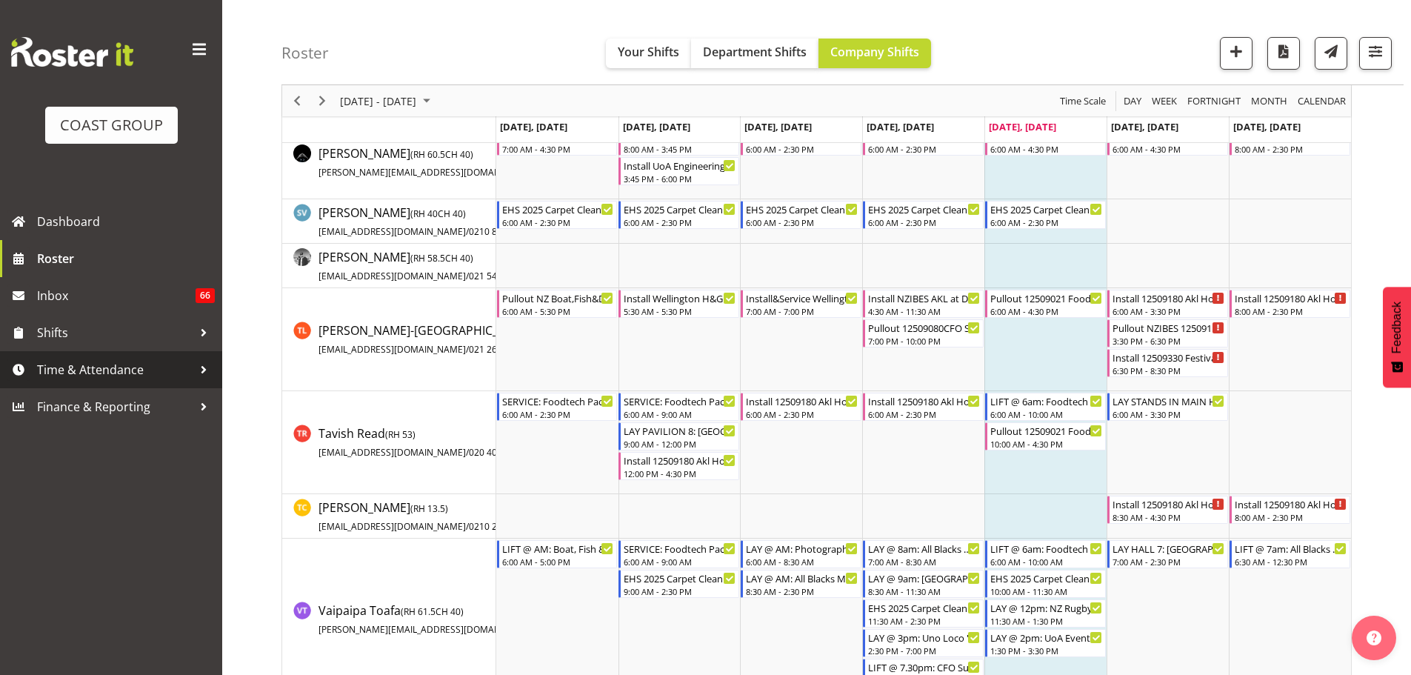
click at [118, 355] on link "Time & Attendance" at bounding box center [111, 369] width 222 height 37
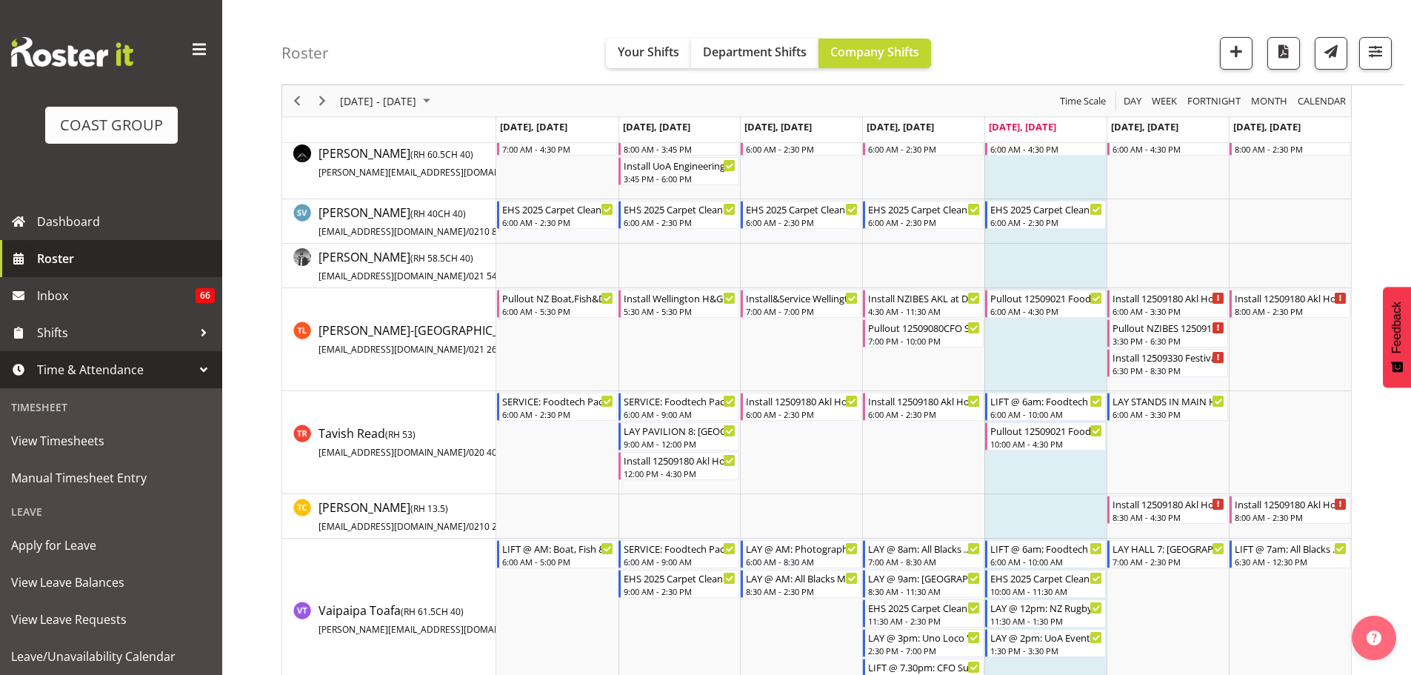
click at [72, 262] on span "Roster" at bounding box center [126, 258] width 178 height 22
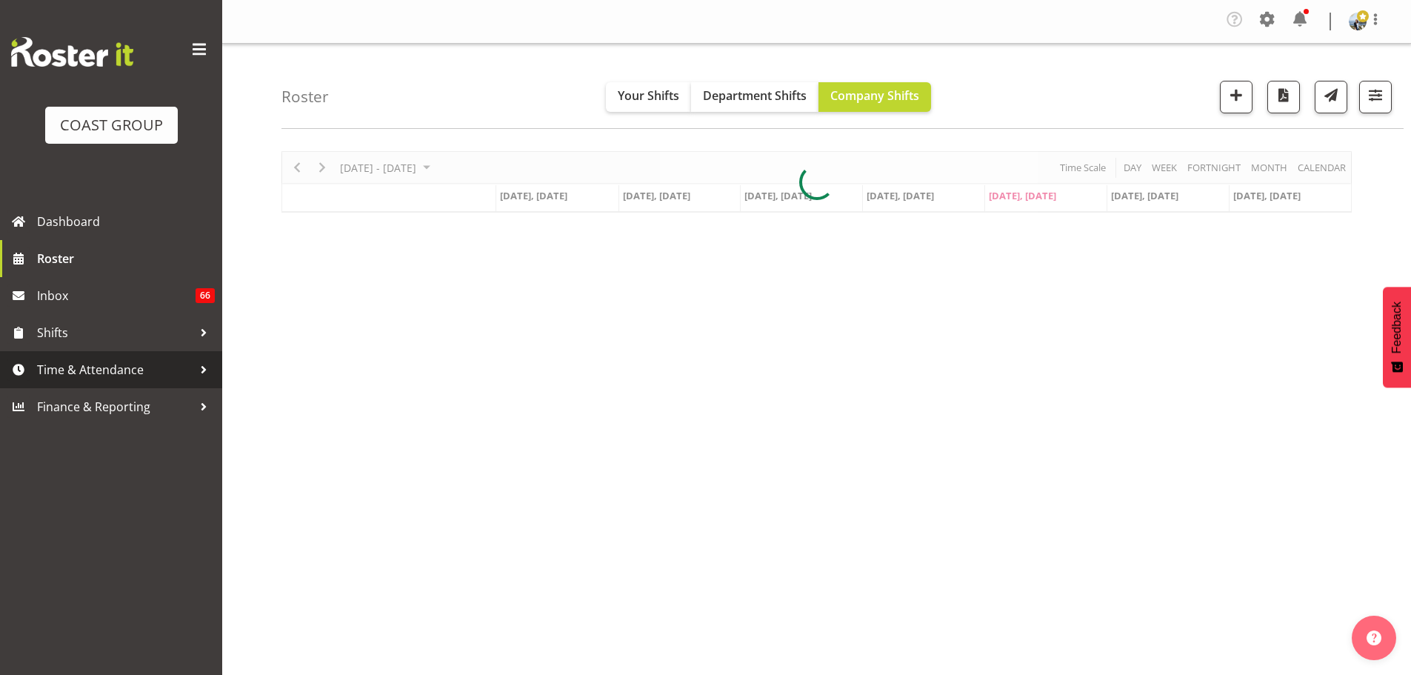
click at [126, 370] on span "Time & Attendance" at bounding box center [114, 369] width 155 height 22
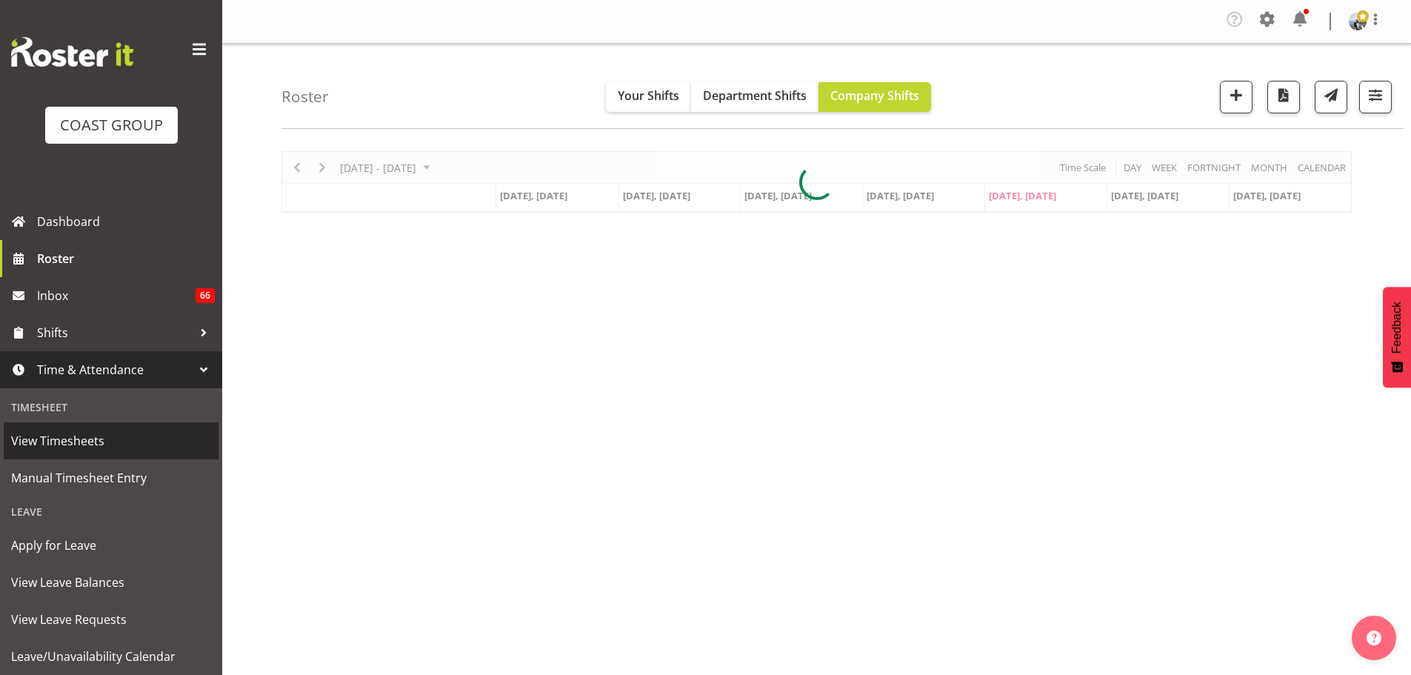
click at [66, 441] on span "View Timesheets" at bounding box center [111, 440] width 200 height 22
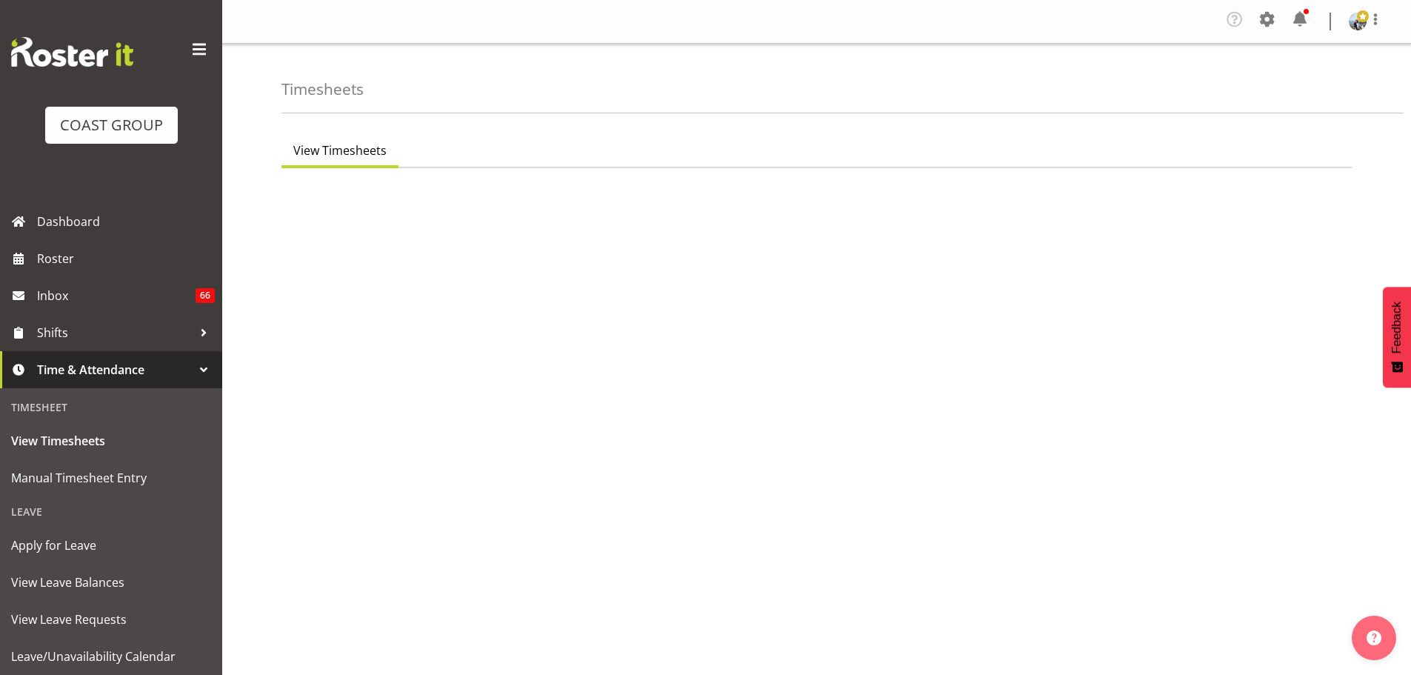
select select "7"
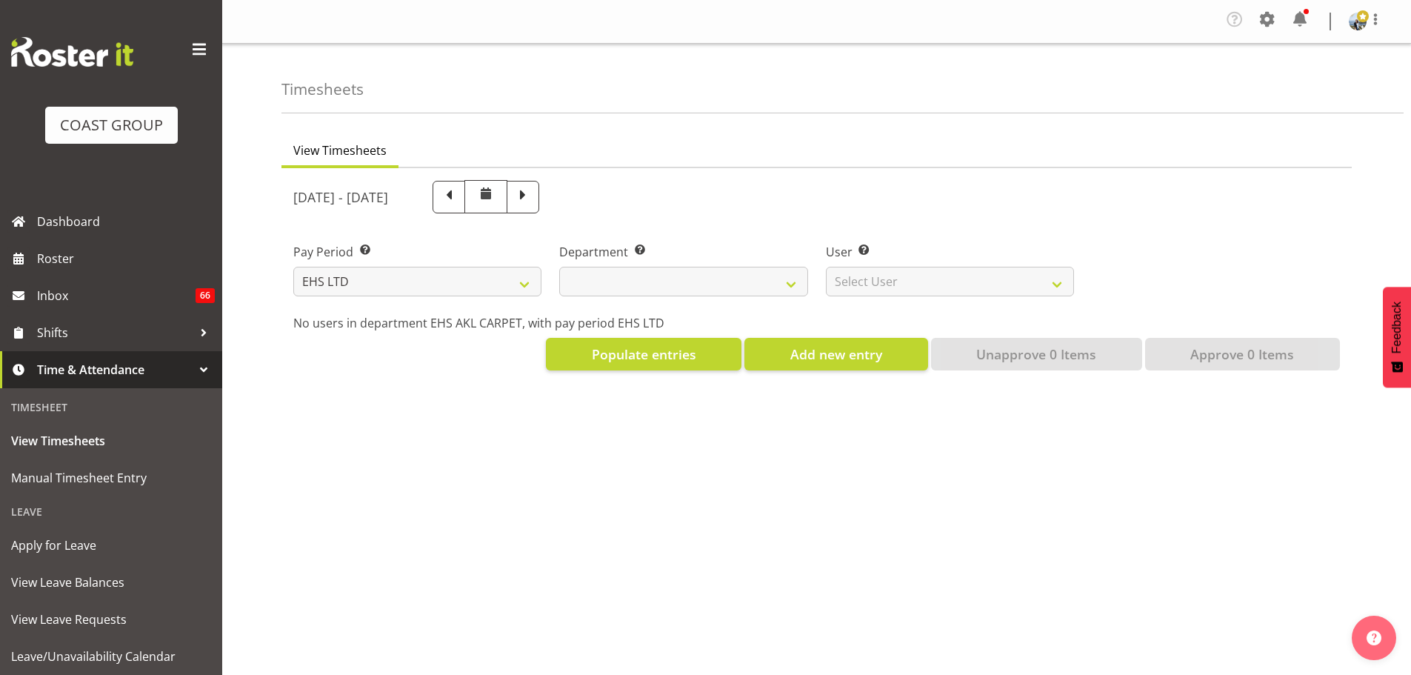
select select
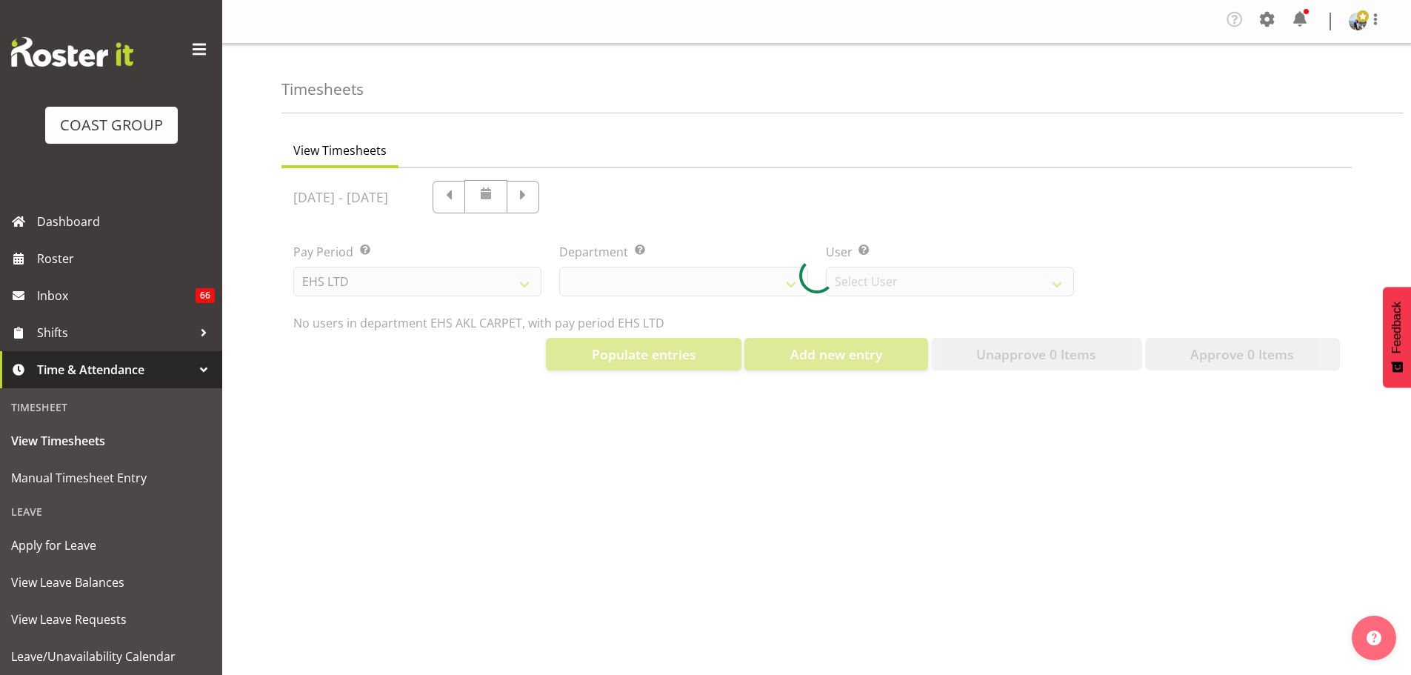
select select "891"
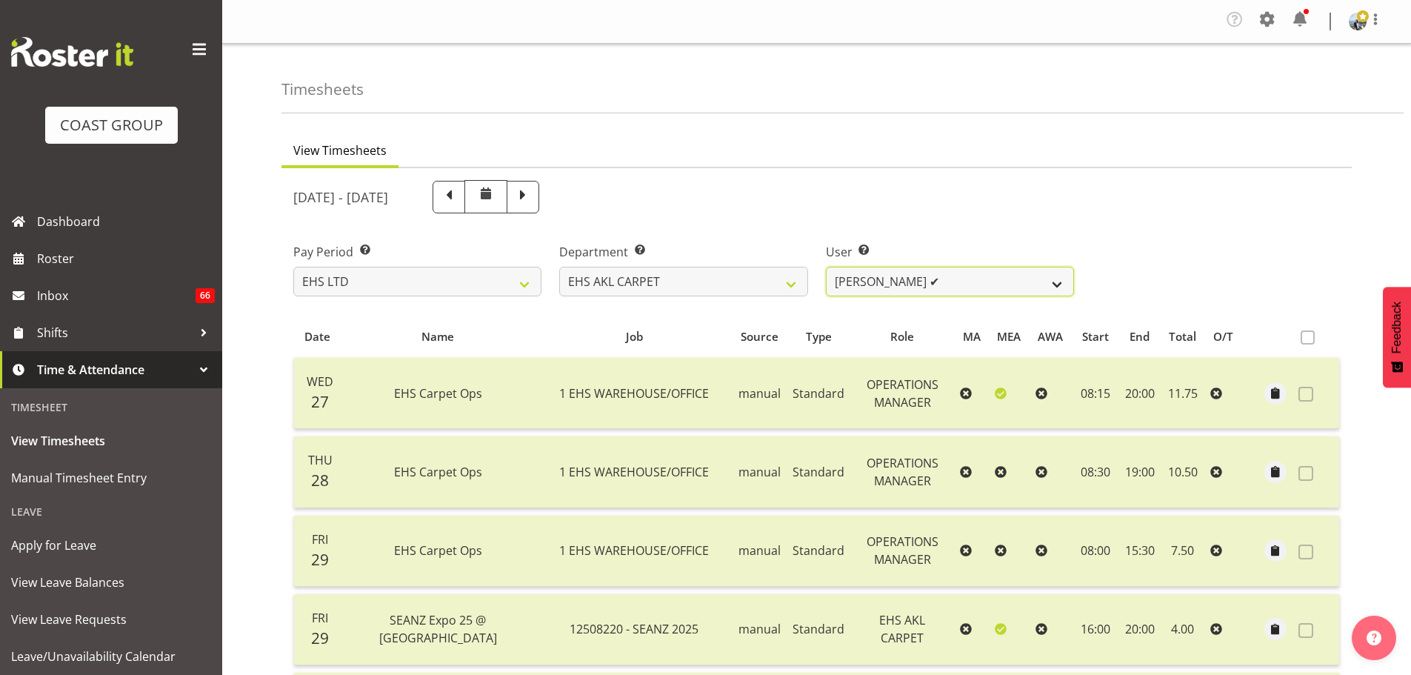
click at [949, 284] on select "Brittany Taylor ✔ Charwen Vaevaepare ✔ Kelsey Keutenius ✔ Leo Faalogo ✔ Marley …" at bounding box center [950, 282] width 248 height 30
click at [663, 156] on ul "View Timesheets" at bounding box center [816, 152] width 1070 height 33
